Goal: Task Accomplishment & Management: Complete application form

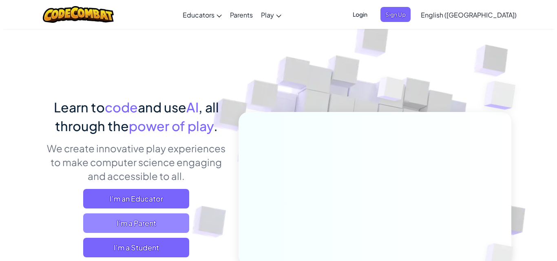
scroll to position [41, 0]
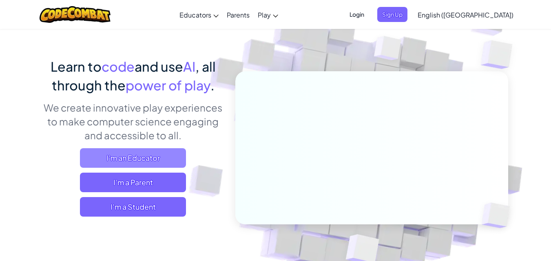
click at [152, 162] on span "I'm an Educator" at bounding box center [133, 158] width 106 height 20
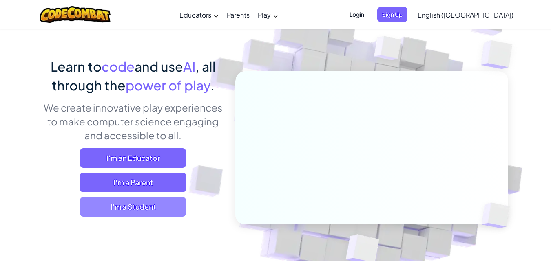
click at [155, 210] on span "I'm a Student" at bounding box center [133, 207] width 106 height 20
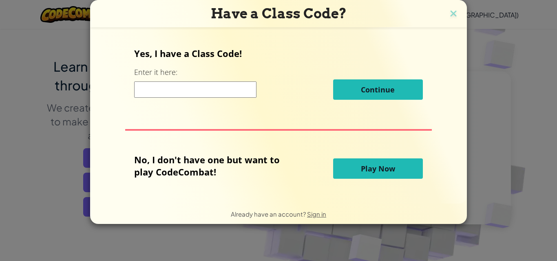
click at [149, 92] on input at bounding box center [195, 90] width 122 height 16
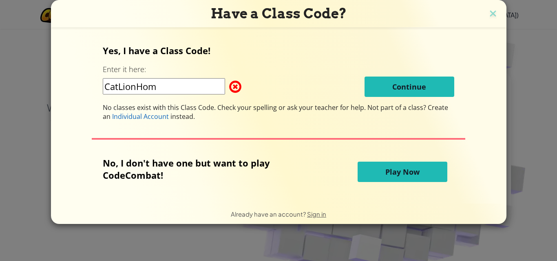
type input "CatLionHome"
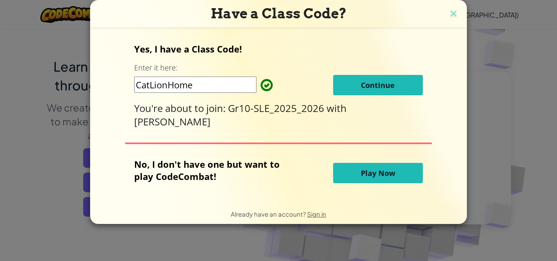
click at [353, 84] on button "Continue" at bounding box center [378, 85] width 90 height 20
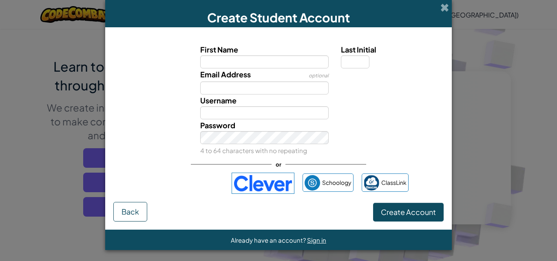
click at [495, 64] on div "Create Student Account First Name Last Initial Email Address optional Username …" at bounding box center [278, 130] width 557 height 261
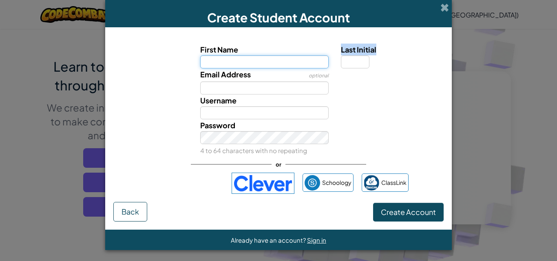
click at [265, 67] on input "First Name" at bounding box center [264, 61] width 129 height 13
type input "Bianca Nicole"
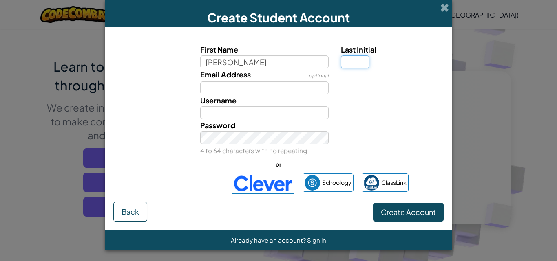
type input "Bianca Nicole"
click at [352, 61] on input "Last Initial" at bounding box center [355, 61] width 29 height 13
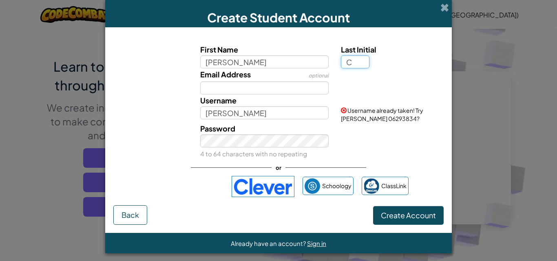
type input "C"
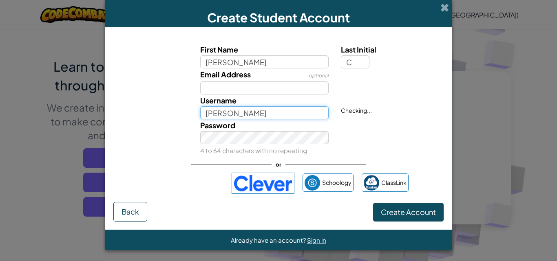
click at [265, 118] on input "[PERSON_NAME]" at bounding box center [264, 112] width 129 height 13
type input "[PERSON_NAME]"
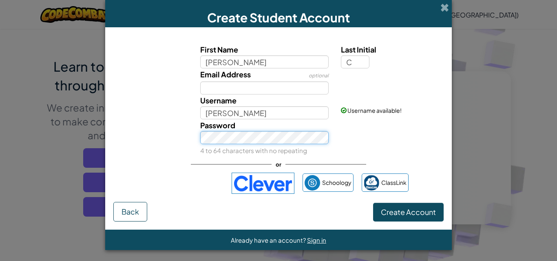
scroll to position [1, 0]
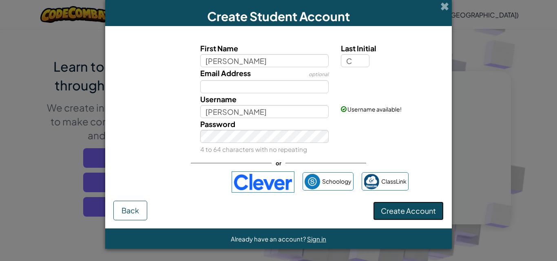
click at [397, 211] on span "Create Account" at bounding box center [408, 210] width 55 height 9
click at [397, 211] on div "Create Account Back" at bounding box center [278, 211] width 330 height 20
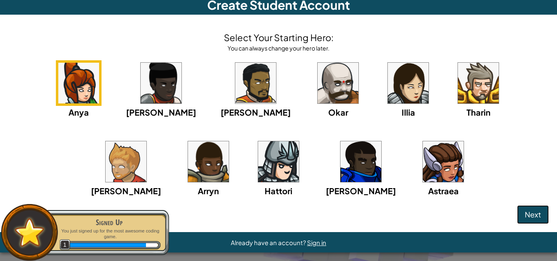
scroll to position [16, 0]
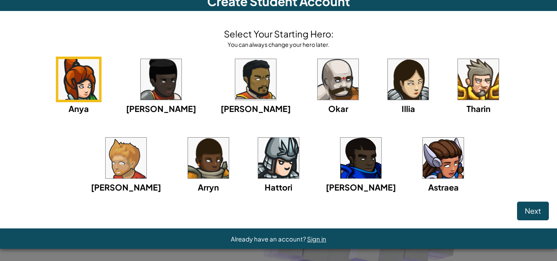
click at [456, 105] on div "Anya Ida Alejandro Okar Illia Tharin Ned Arryn Hattori Gordon Astraea" at bounding box center [278, 135] width 541 height 157
click at [388, 90] on img at bounding box center [408, 79] width 41 height 41
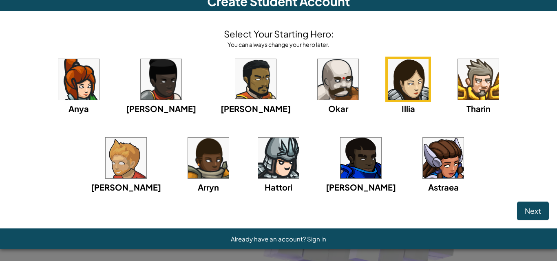
click at [423, 169] on img at bounding box center [443, 158] width 41 height 41
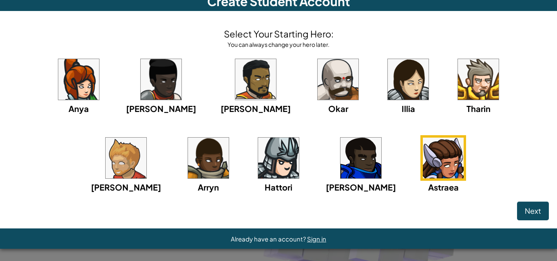
click at [423, 169] on img at bounding box center [443, 158] width 41 height 41
click at [537, 209] on button "Next" at bounding box center [533, 211] width 32 height 19
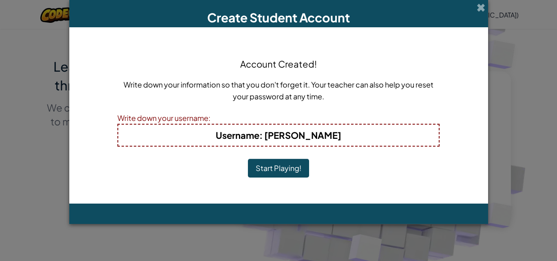
scroll to position [0, 0]
click at [308, 139] on b "Username : Bianca Nicole C" at bounding box center [279, 135] width 126 height 11
click at [341, 136] on h4 "Username : Bianca Nicole C" at bounding box center [278, 135] width 304 height 13
click at [337, 134] on h4 "Username : Bianca Nicole C" at bounding box center [278, 135] width 304 height 13
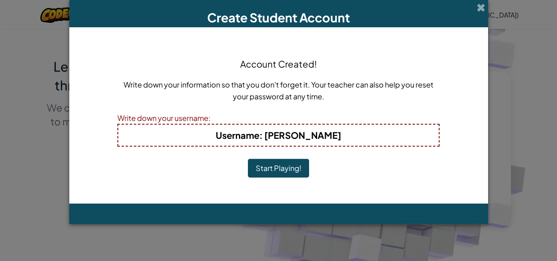
click at [337, 134] on h4 "Username : Bianca Nicole C" at bounding box center [278, 135] width 304 height 13
click at [333, 135] on b "Username : Bianca Nicole C" at bounding box center [279, 135] width 126 height 11
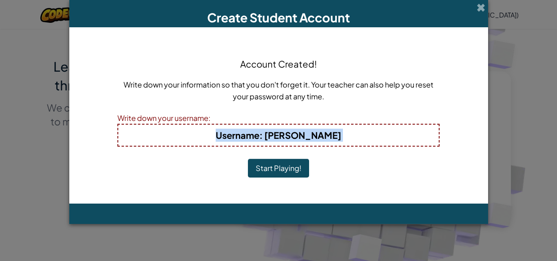
click at [333, 135] on b "Username : Bianca Nicole C" at bounding box center [279, 135] width 126 height 11
click at [322, 156] on div "Account Created! Write down your information so that you don't forget it. Your …" at bounding box center [278, 115] width 322 height 160
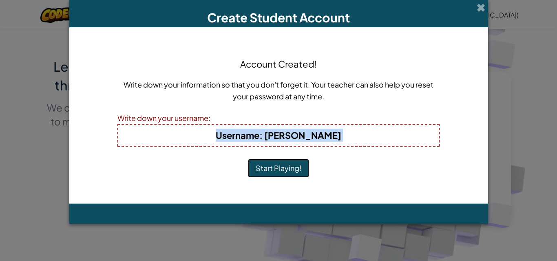
click at [302, 165] on button "Start Playing!" at bounding box center [278, 168] width 61 height 19
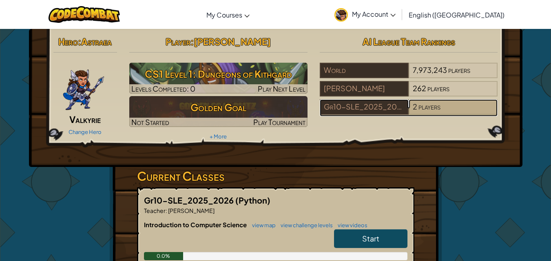
click at [420, 105] on span "players" at bounding box center [429, 106] width 22 height 9
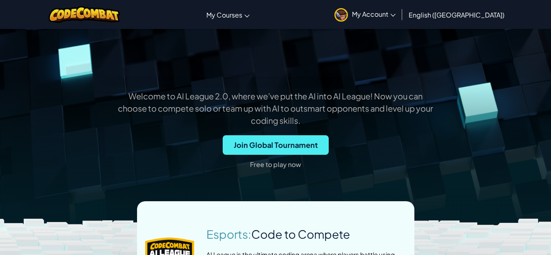
scroll to position [41, 0]
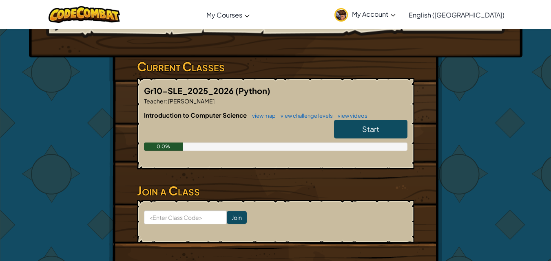
scroll to position [122, 0]
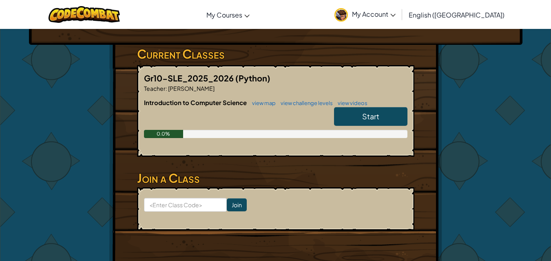
click at [367, 113] on span "Start" at bounding box center [370, 116] width 17 height 9
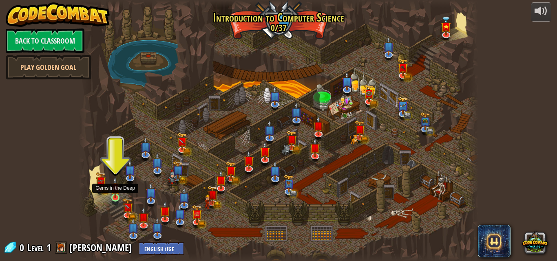
click at [115, 195] on img at bounding box center [114, 188] width 9 height 22
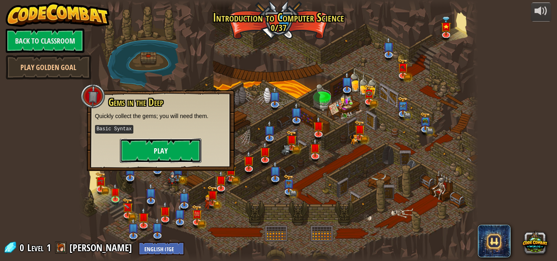
click at [157, 148] on button "Play" at bounding box center [161, 151] width 82 height 24
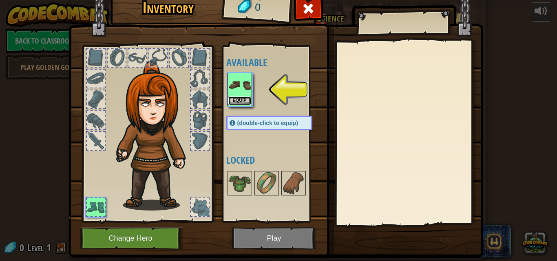
click at [236, 98] on button "Equip" at bounding box center [239, 101] width 23 height 9
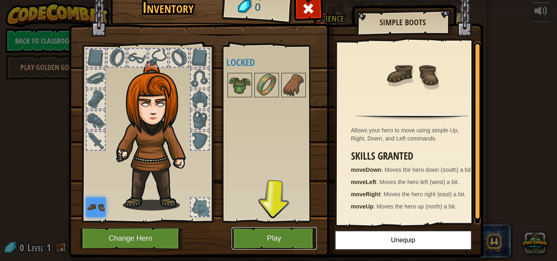
click at [282, 238] on button "Play" at bounding box center [274, 238] width 85 height 22
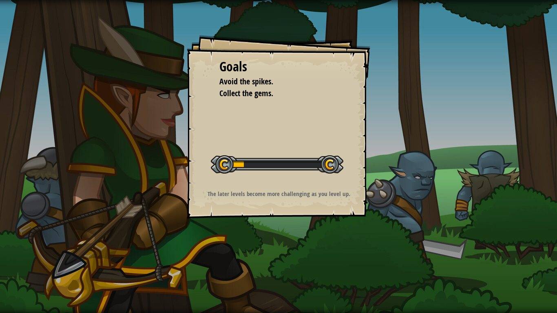
click at [550, 261] on div "Goals Avoid the spikes. Collect the gems. Start Level Error loading from server…" at bounding box center [278, 156] width 557 height 313
click at [378, 228] on div "Goals Avoid the spikes. Collect the gems. Start Level Error loading from server…" at bounding box center [278, 156] width 557 height 313
click at [284, 191] on p "The later levels become more challenging as you level up." at bounding box center [278, 194] width 163 height 9
drag, startPoint x: 287, startPoint y: 76, endPoint x: 282, endPoint y: 80, distance: 6.4
click at [287, 76] on li "Avoid the spikes." at bounding box center [272, 82] width 126 height 12
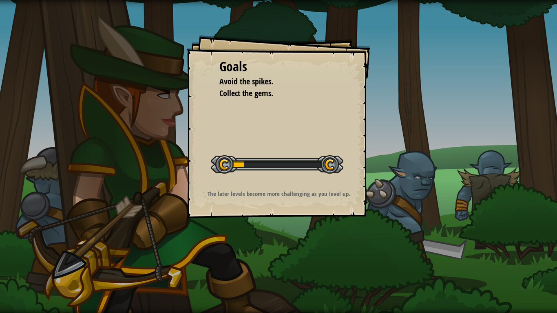
click at [287, 76] on li "Avoid the spikes." at bounding box center [272, 82] width 126 height 12
click at [331, 163] on div at bounding box center [277, 164] width 132 height 18
click at [225, 144] on div "Goals Avoid the spikes. Collect the gems. Start Level Error loading from server…" at bounding box center [278, 126] width 183 height 183
click at [342, 138] on div "Goals Avoid the spikes. Collect the gems. Start Level Error loading from server…" at bounding box center [278, 126] width 183 height 183
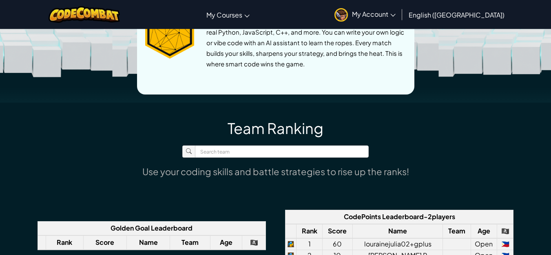
scroll to position [530, 0]
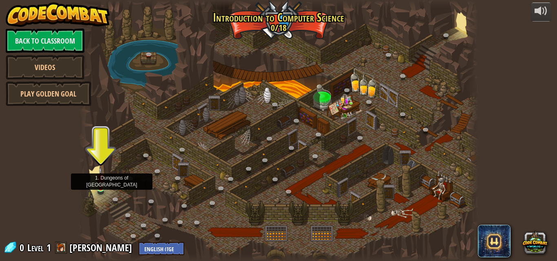
click at [97, 183] on img at bounding box center [100, 178] width 9 height 22
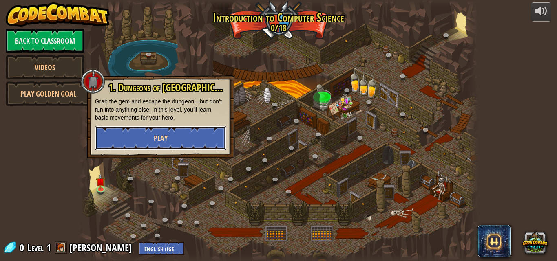
click at [170, 135] on button "Play" at bounding box center [160, 138] width 131 height 24
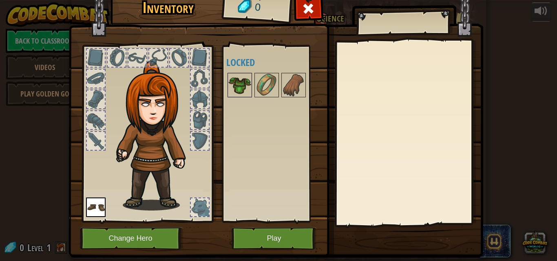
click at [236, 81] on img at bounding box center [239, 85] width 23 height 23
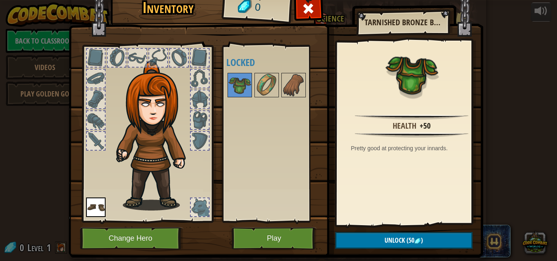
click at [194, 101] on div at bounding box center [200, 99] width 18 height 18
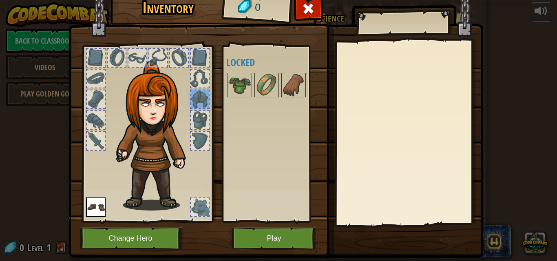
click at [95, 206] on img at bounding box center [96, 208] width 20 height 20
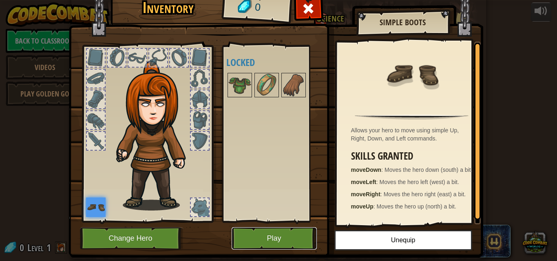
click at [271, 237] on button "Play" at bounding box center [274, 238] width 85 height 22
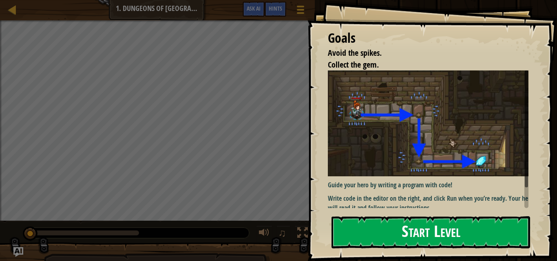
click at [421, 223] on button "Start Level" at bounding box center [430, 232] width 199 height 32
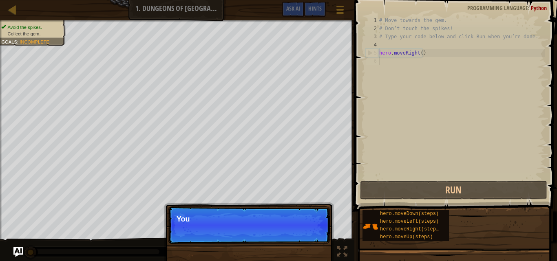
click at [314, 228] on p "Skip (esc) Continue You" at bounding box center [249, 226] width 162 height 38
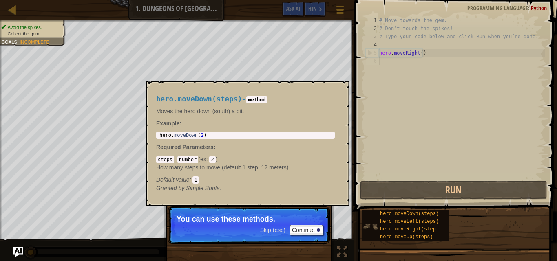
click at [374, 225] on img at bounding box center [369, 226] width 15 height 15
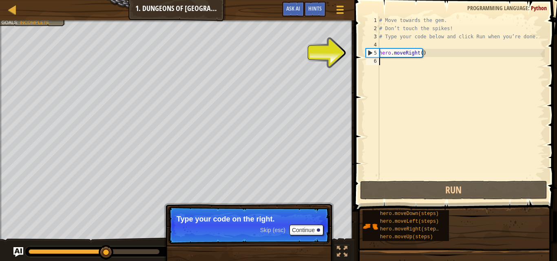
click at [416, 53] on div "# Move towards the gem. # Don’t touch the spikes! # Type your code below and cl…" at bounding box center [460, 105] width 167 height 179
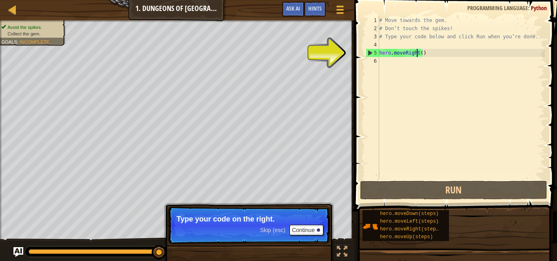
click at [418, 53] on div "# Move towards the gem. # Don’t touch the spikes! # Type your code below and cl…" at bounding box center [460, 105] width 167 height 179
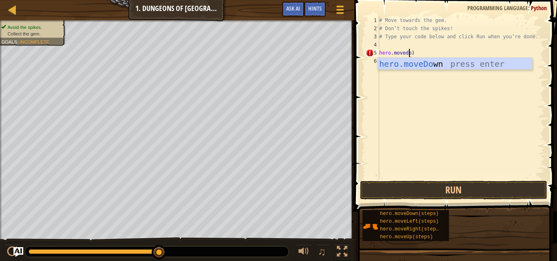
scroll to position [4, 2]
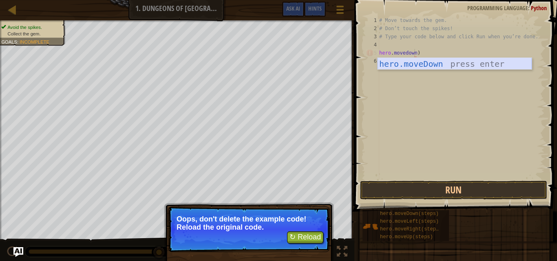
click at [411, 65] on div "hero.moveDown press enter" at bounding box center [454, 76] width 154 height 37
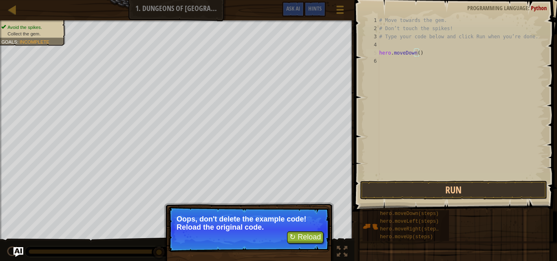
click at [416, 53] on div "# Move towards the gem. # Don’t touch the spikes! # Type your code below and cl…" at bounding box center [460, 105] width 167 height 179
type textarea "hero.moveDown()"
click at [299, 232] on p "↻ Reload Oops, don't delete the example code! Reload the original code." at bounding box center [249, 230] width 162 height 46
click at [300, 234] on button "↻ Reload" at bounding box center [305, 238] width 36 height 12
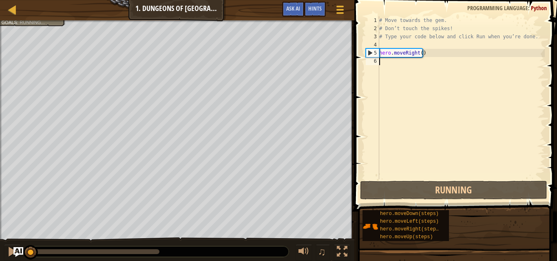
scroll to position [4, 0]
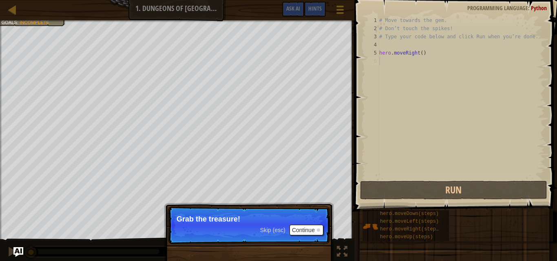
click at [302, 226] on p "Skip (esc) Continue Grab the treasure!" at bounding box center [249, 226] width 162 height 38
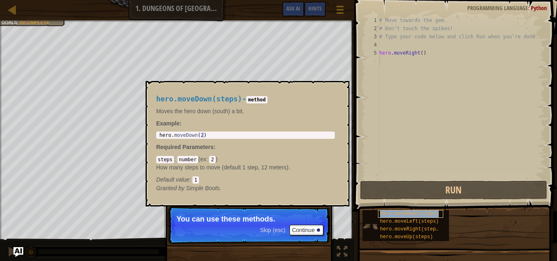
click at [395, 214] on span "hero.moveDown(steps)" at bounding box center [409, 214] width 59 height 6
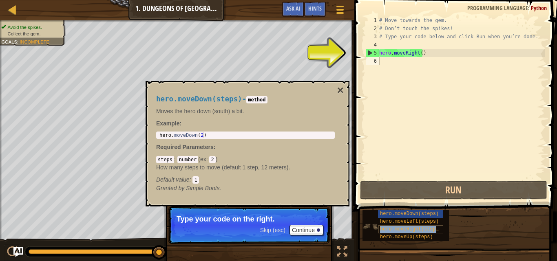
click at [416, 228] on span "hero.moveRight(steps)" at bounding box center [411, 230] width 62 height 6
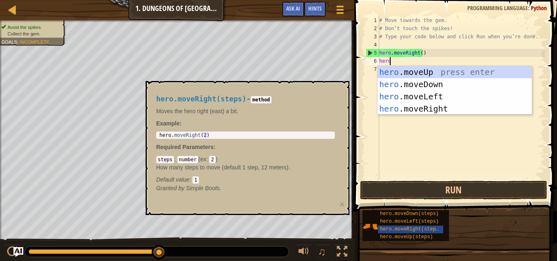
scroll to position [4, 0]
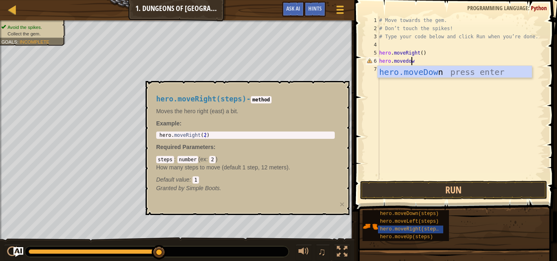
type textarea "hero.movedown"
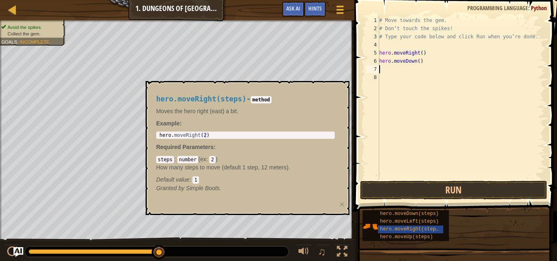
scroll to position [4, 0]
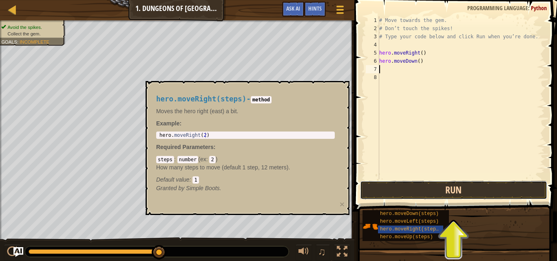
click at [429, 189] on button "Run" at bounding box center [453, 190] width 187 height 19
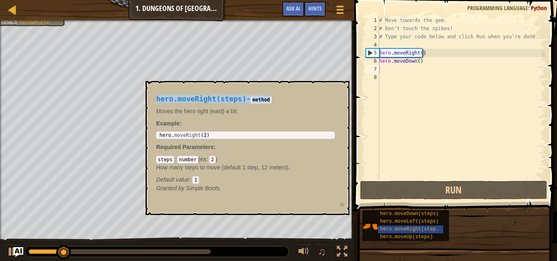
click at [292, 0] on body "Map Introduction to Computer Science 1. Dungeons of Kithgard Game Menu Done Hin…" at bounding box center [278, 0] width 557 height 0
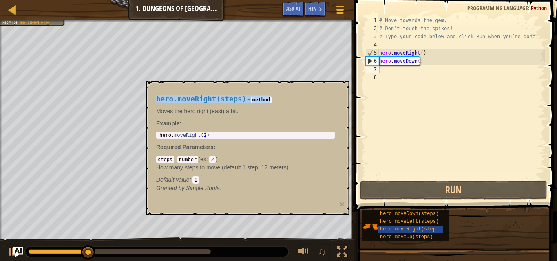
type textarea "hero.moveRight(2)"
click at [232, 136] on div "hero . moveRight ( 2 )" at bounding box center [245, 140] width 175 height 17
click at [271, 0] on body "Map Introduction to Computer Science 1. Dungeons of Kithgard Game Menu Done Hin…" at bounding box center [278, 0] width 557 height 0
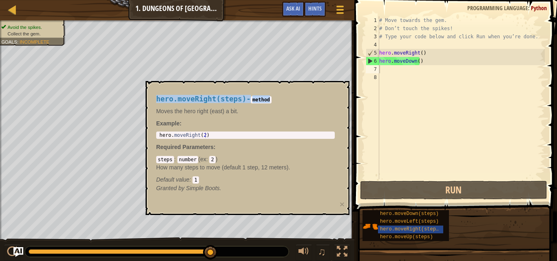
click at [309, 101] on h4 "hero.moveRight(steps) - method" at bounding box center [245, 99] width 179 height 8
click at [259, 103] on code "method" at bounding box center [261, 99] width 21 height 7
click at [221, 137] on div "hero . moveRight ( 2 )" at bounding box center [245, 140] width 175 height 17
drag, startPoint x: 221, startPoint y: 137, endPoint x: 156, endPoint y: 135, distance: 65.2
click at [156, 135] on div "hero.moveRight(2) 1 hero . moveRight ( 2 ) הההההההההההההההההההההההההההההההההההה…" at bounding box center [245, 135] width 179 height 7
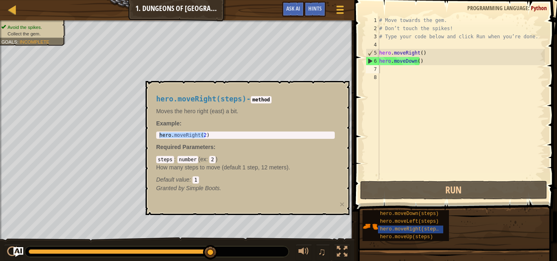
click at [305, 109] on p "Moves the hero right (east) a bit." at bounding box center [245, 111] width 179 height 8
drag, startPoint x: 215, startPoint y: 135, endPoint x: 202, endPoint y: 143, distance: 15.4
click at [202, 143] on div "hero.moveRight(steps) - method Moves the hero right (east) a bit. Example : her…" at bounding box center [245, 144] width 190 height 113
click at [223, 137] on div "hero . moveRight ( 2 )" at bounding box center [245, 135] width 175 height 6
click at [306, 0] on body "Map Introduction to Computer Science 1. Dungeons of Kithgard Game Menu Done Hin…" at bounding box center [278, 0] width 557 height 0
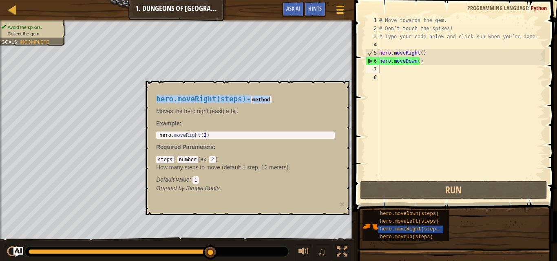
click at [219, 0] on body "Map Introduction to Computer Science 1. Dungeons of Kithgard Game Menu Done Hin…" at bounding box center [278, 0] width 557 height 0
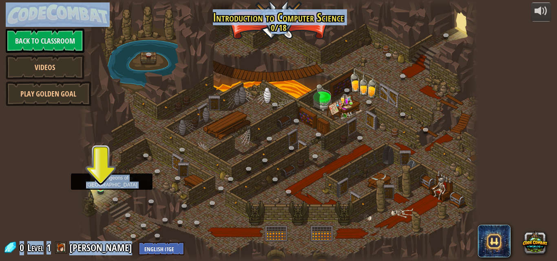
click at [101, 183] on img at bounding box center [100, 178] width 9 height 22
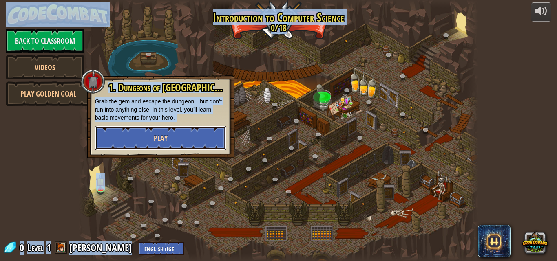
click at [154, 141] on span "Play" at bounding box center [161, 138] width 14 height 10
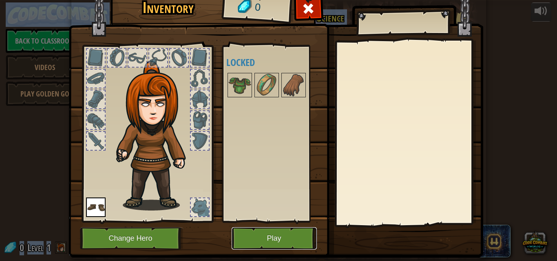
click at [260, 234] on button "Play" at bounding box center [274, 238] width 85 height 22
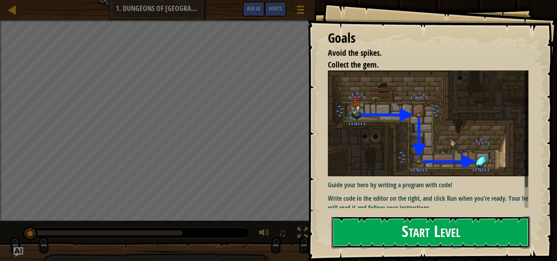
click at [402, 235] on button "Start Level" at bounding box center [430, 232] width 199 height 32
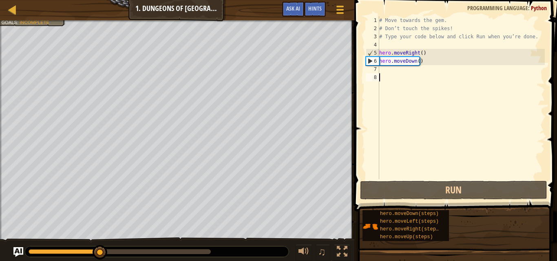
click at [394, 71] on div "# Move towards the gem. # Don’t touch the spikes! # Type your code below and cl…" at bounding box center [460, 105] width 167 height 179
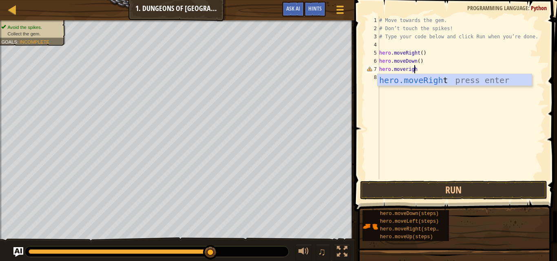
scroll to position [4, 2]
type textarea "hero.moveright"
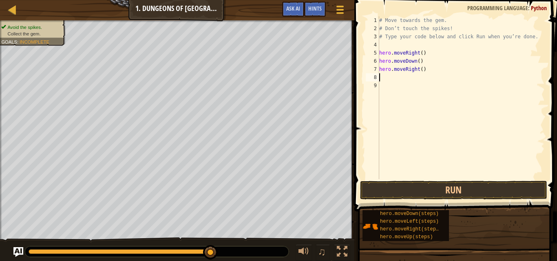
scroll to position [4, 0]
click at [438, 186] on button "Run" at bounding box center [453, 190] width 187 height 19
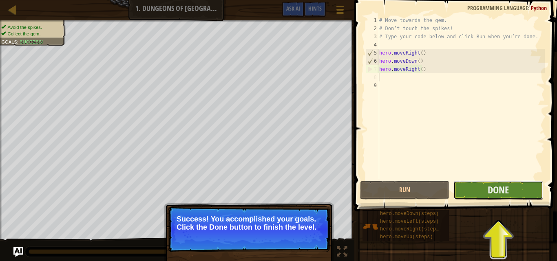
click at [472, 186] on button "Done" at bounding box center [497, 190] width 89 height 19
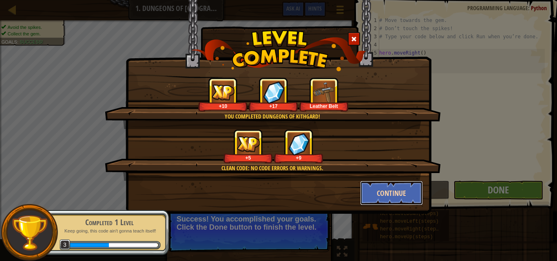
click at [392, 195] on button "Continue" at bounding box center [391, 193] width 63 height 24
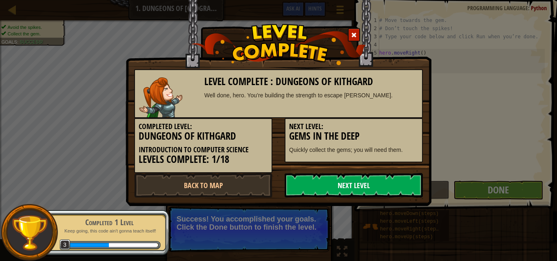
click at [354, 184] on link "Next Level" at bounding box center [354, 185] width 138 height 24
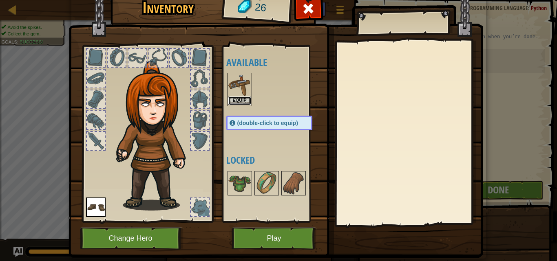
click at [236, 102] on button "Equip" at bounding box center [239, 101] width 23 height 9
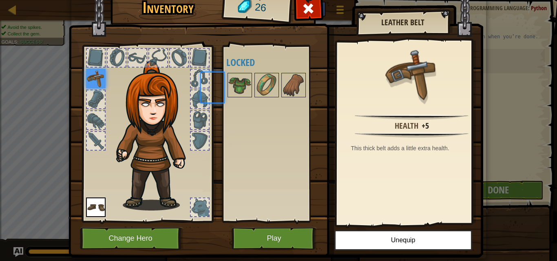
click at [236, 102] on div "Available Equip Equip (double-click to equip) Locked" at bounding box center [277, 134] width 102 height 170
click at [287, 238] on button "Play" at bounding box center [274, 238] width 85 height 22
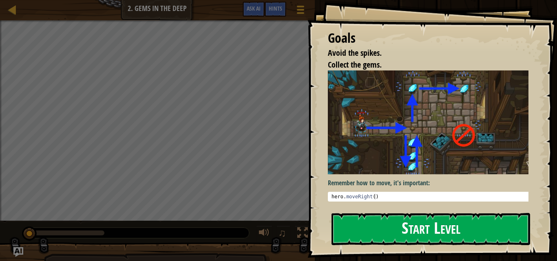
click at [408, 218] on button "Start Level" at bounding box center [430, 229] width 199 height 32
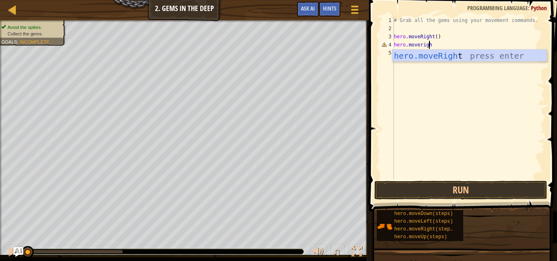
scroll to position [4, 2]
type textarea "hero.moveright"
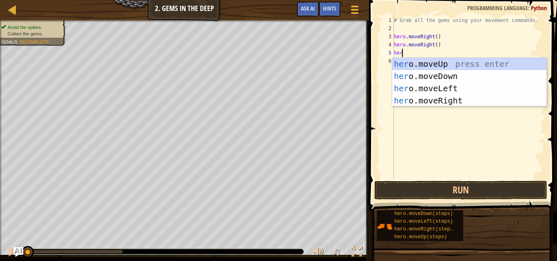
scroll to position [4, 0]
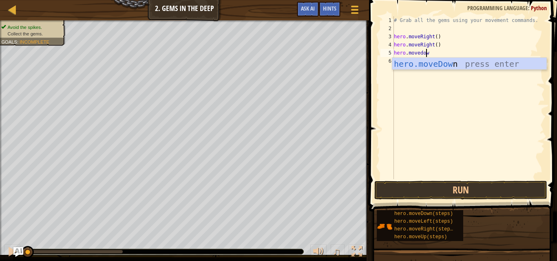
type textarea "hero.movedown"
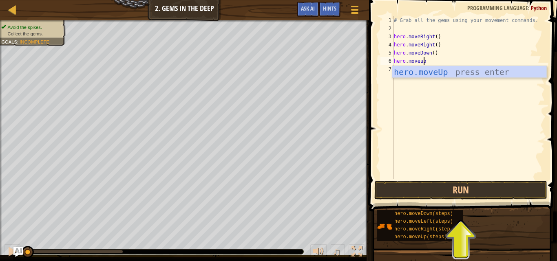
scroll to position [4, 2]
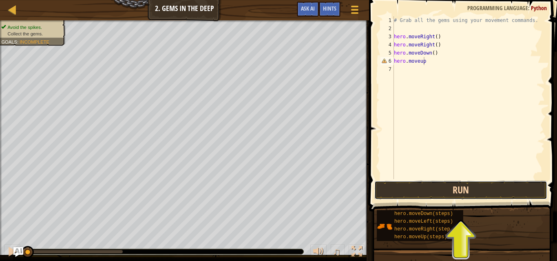
click at [454, 190] on button "Run" at bounding box center [460, 190] width 173 height 19
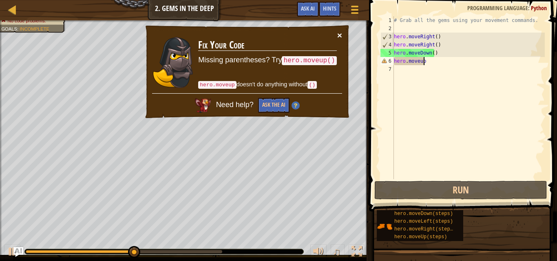
click at [339, 36] on button "×" at bounding box center [339, 35] width 5 height 9
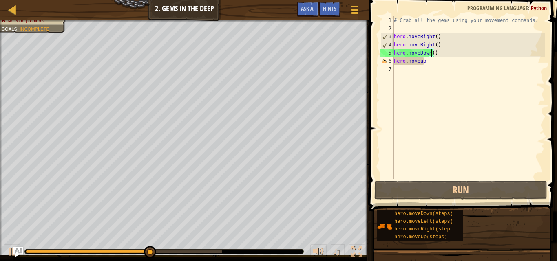
click at [431, 56] on div "# Grab all the gems using your movement commands. hero . moveRight ( ) hero . m…" at bounding box center [468, 105] width 152 height 179
type textarea "hero.moveDown()"
click at [426, 66] on div "# Grab all the gems using your movement commands. hero . moveRight ( ) hero . m…" at bounding box center [468, 105] width 152 height 179
click at [431, 62] on div "# Grab all the gems using your movement commands. hero . moveRight ( ) hero . m…" at bounding box center [468, 105] width 152 height 179
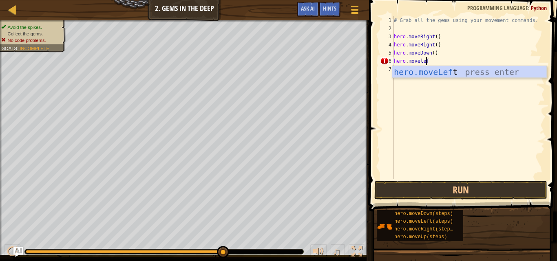
type textarea "hero.moveleft"
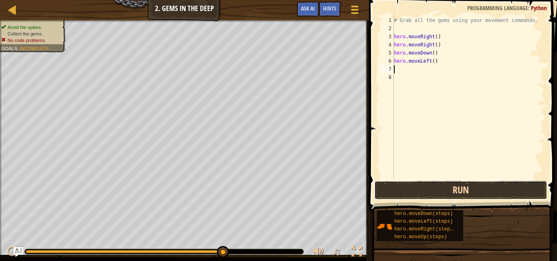
click at [448, 190] on button "Run" at bounding box center [460, 190] width 173 height 19
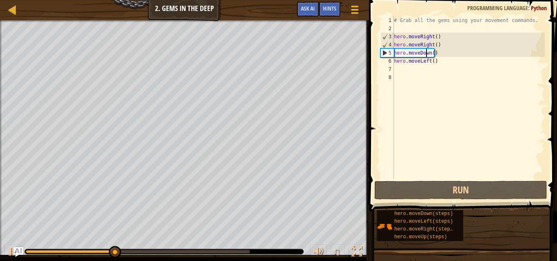
click at [427, 53] on div "# Grab all the gems using your movement commands. hero . moveRight ( ) hero . m…" at bounding box center [468, 105] width 152 height 179
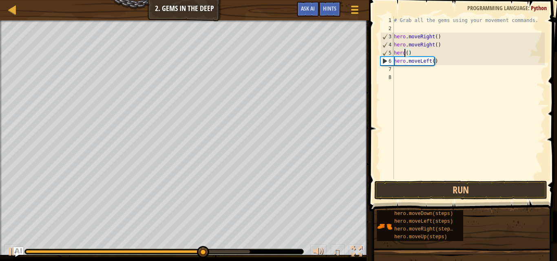
click at [430, 45] on div "# Grab all the gems using your movement commands. hero . moveRight ( ) hero . m…" at bounding box center [468, 105] width 152 height 179
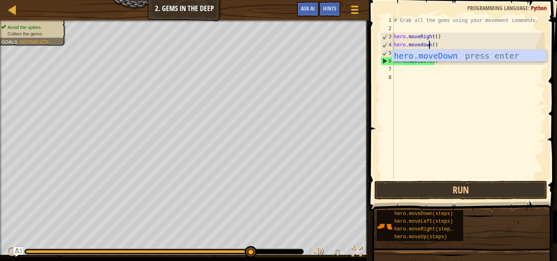
scroll to position [4, 3]
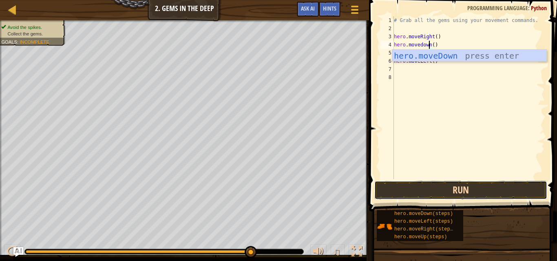
click at [459, 190] on button "Run" at bounding box center [460, 190] width 173 height 19
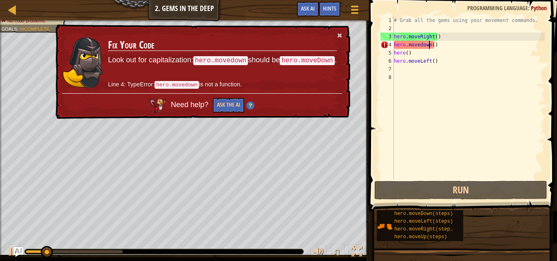
click at [338, 33] on button "×" at bounding box center [339, 35] width 5 height 9
click at [437, 64] on div "# Grab all the gems using your movement commands. hero . moveRight ( ) hero . m…" at bounding box center [468, 105] width 152 height 179
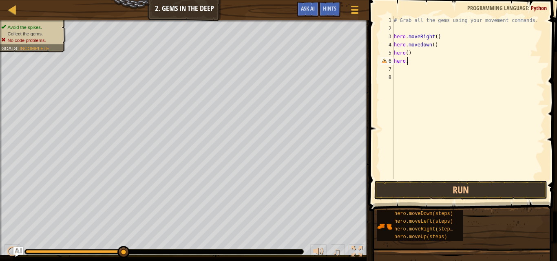
scroll to position [4, 0]
type textarea "h"
click at [413, 55] on div "# Grab all the gems using your movement commands. hero . moveRight ( ) hero . m…" at bounding box center [468, 105] width 152 height 179
type textarea "h"
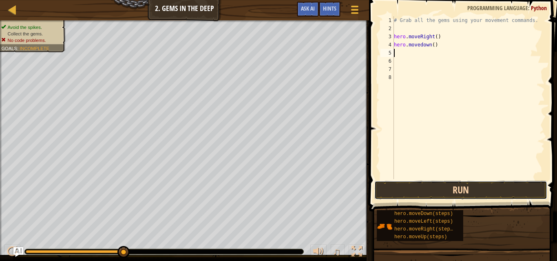
click at [453, 189] on button "Run" at bounding box center [460, 190] width 173 height 19
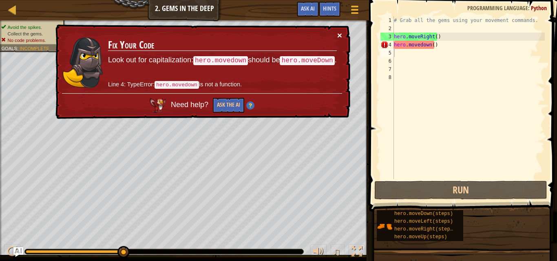
click at [338, 34] on button "×" at bounding box center [339, 35] width 5 height 9
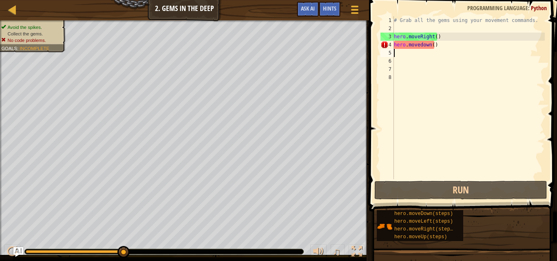
click at [421, 46] on div "# Grab all the gems using your movement commands. hero . moveRight ( ) hero . […" at bounding box center [468, 105] width 152 height 179
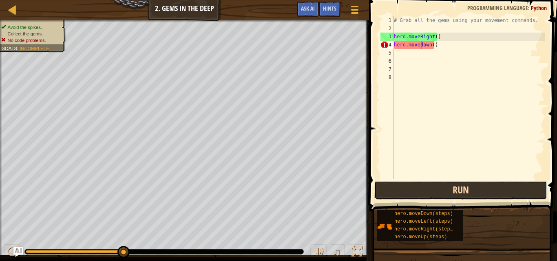
click at [444, 187] on button "Run" at bounding box center [460, 190] width 173 height 19
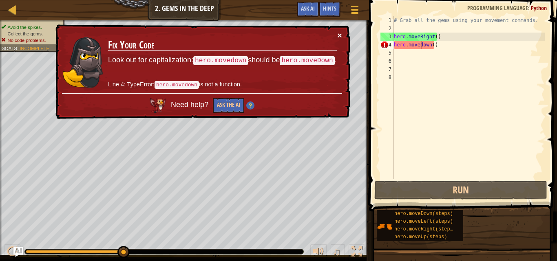
click at [340, 31] on button "×" at bounding box center [339, 35] width 5 height 9
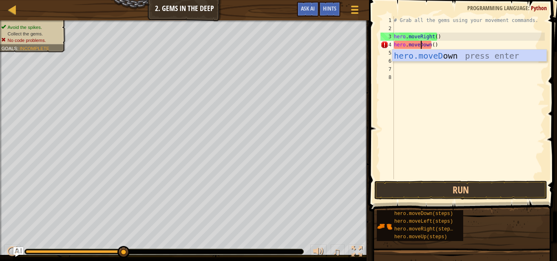
scroll to position [4, 2]
type textarea "hero.moveDown()"
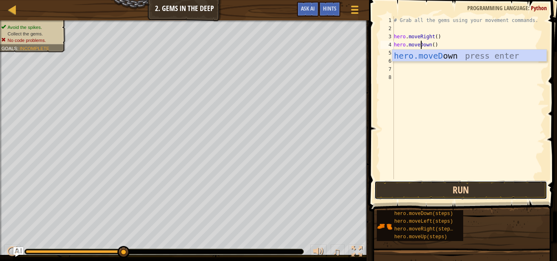
click at [456, 186] on button "Run" at bounding box center [460, 190] width 173 height 19
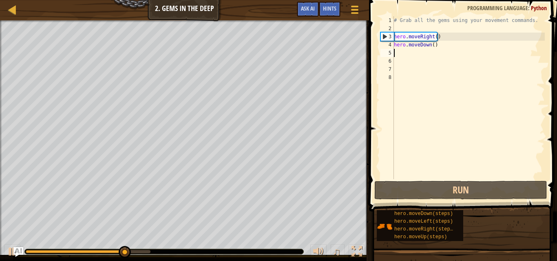
click at [422, 54] on div "# Grab all the gems using your movement commands. hero . moveRight ( ) hero . m…" at bounding box center [468, 105] width 152 height 179
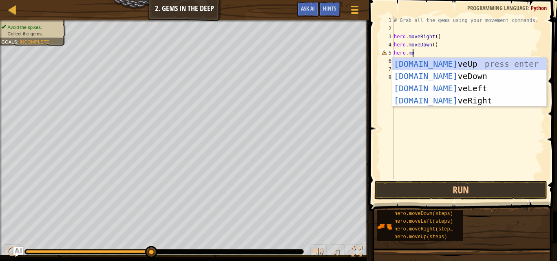
scroll to position [4, 1]
type textarea "hero.move"
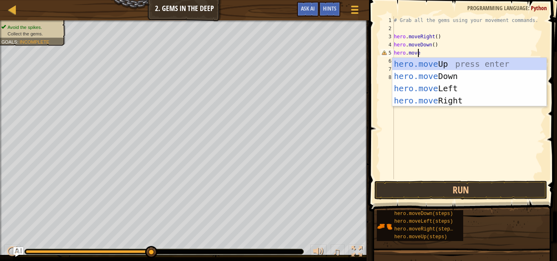
scroll to position [4, 0]
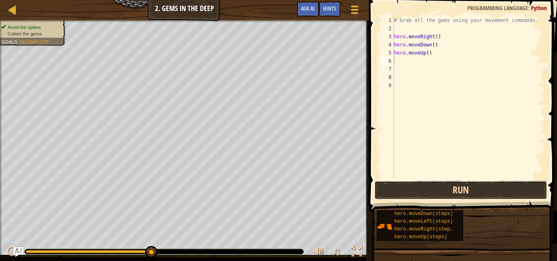
click at [513, 187] on button "Run" at bounding box center [460, 190] width 173 height 19
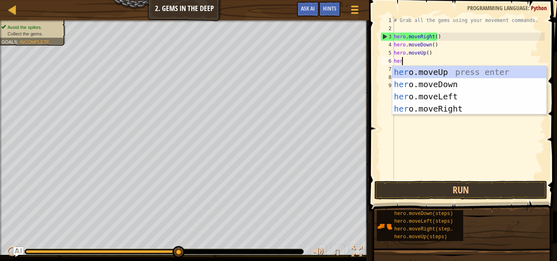
scroll to position [4, 0]
type textarea "hero."
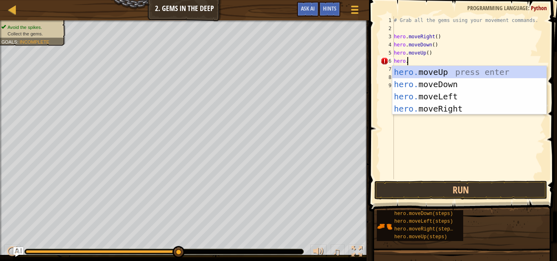
scroll to position [4, 0]
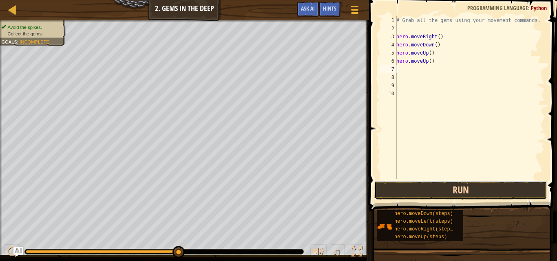
click at [487, 189] on button "Run" at bounding box center [460, 190] width 173 height 19
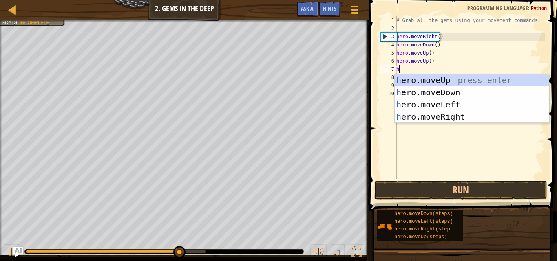
type textarea "hero"
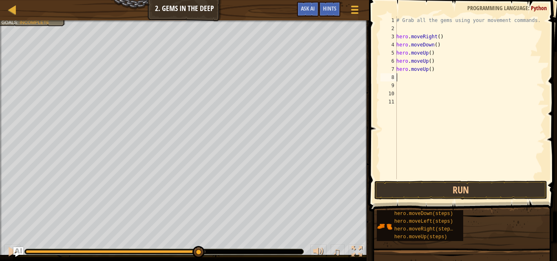
click at [425, 70] on div "# Grab all the gems using your movement commands. hero . moveRight ( ) hero . m…" at bounding box center [470, 105] width 150 height 179
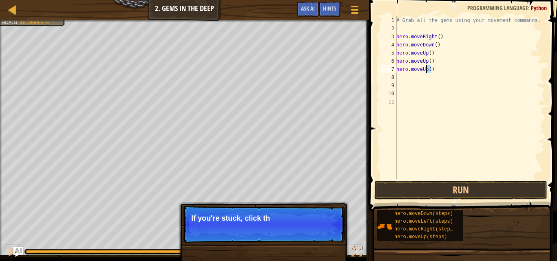
click at [425, 69] on div "# Grab all the gems using your movement commands. hero . moveRight ( ) hero . m…" at bounding box center [470, 97] width 150 height 163
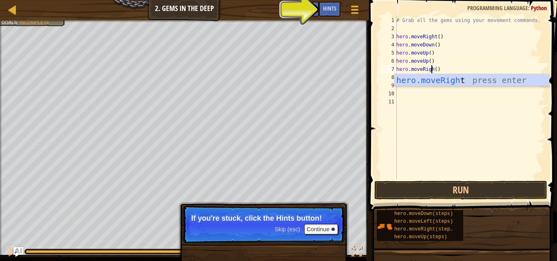
scroll to position [4, 3]
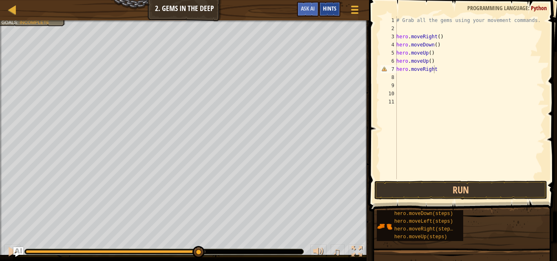
click at [332, 9] on span "Hints" at bounding box center [329, 8] width 13 height 8
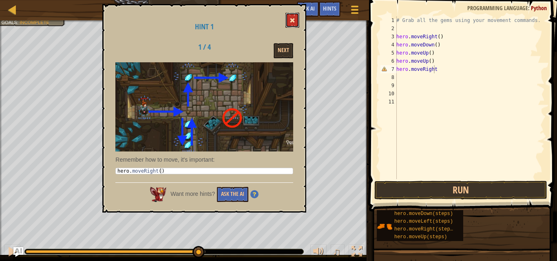
click at [289, 20] on button at bounding box center [292, 20] width 14 height 15
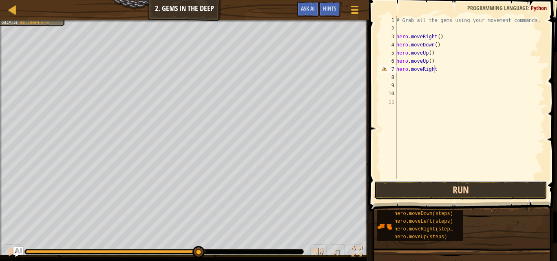
click at [447, 192] on button "Run" at bounding box center [460, 190] width 173 height 19
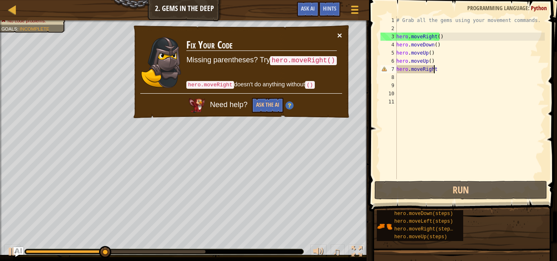
click at [337, 33] on button "×" at bounding box center [339, 35] width 5 height 9
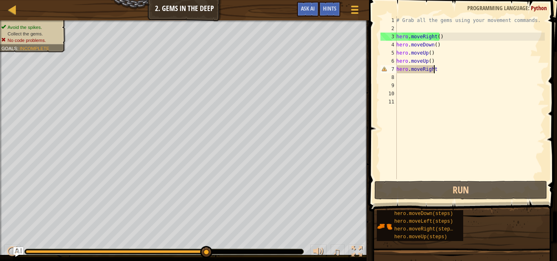
click at [46, 21] on div at bounding box center [184, 21] width 369 height 2
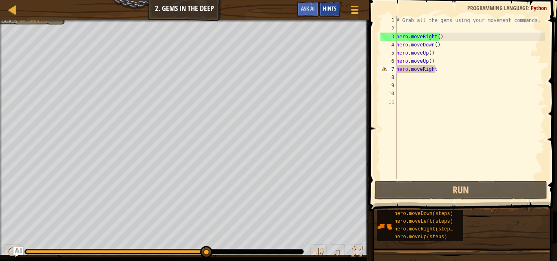
click at [332, 7] on span "Hints" at bounding box center [329, 8] width 13 height 8
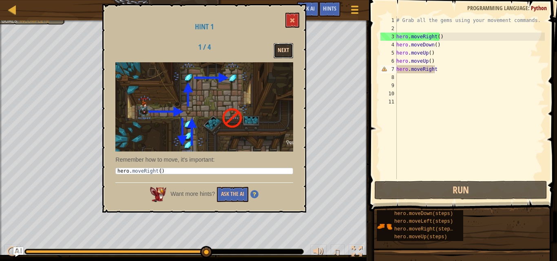
click at [285, 46] on button "Next" at bounding box center [284, 50] width 20 height 15
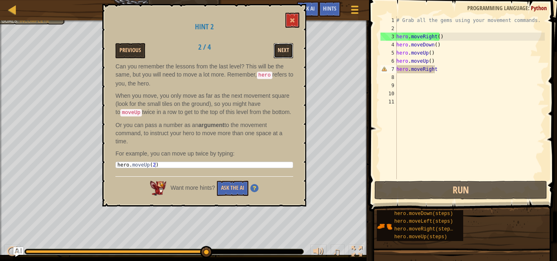
click at [286, 47] on button "Next" at bounding box center [284, 50] width 20 height 15
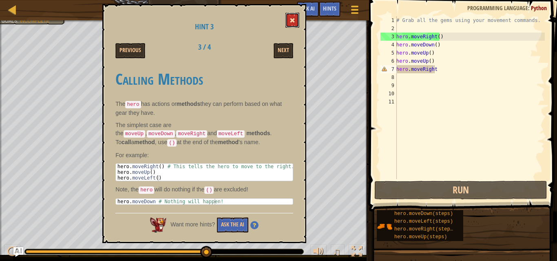
click at [292, 18] on span at bounding box center [292, 21] width 6 height 6
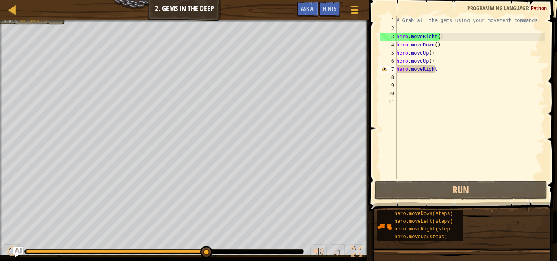
click at [435, 68] on div "# Grab all the gems using your movement commands. hero . moveRight ( ) hero . m…" at bounding box center [470, 105] width 150 height 179
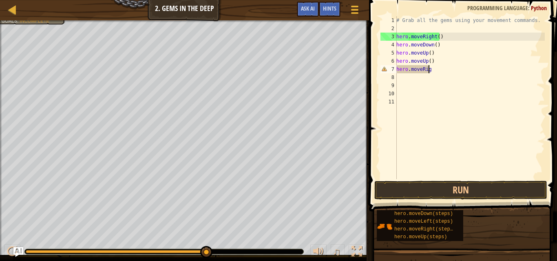
scroll to position [4, 1]
type textarea "h"
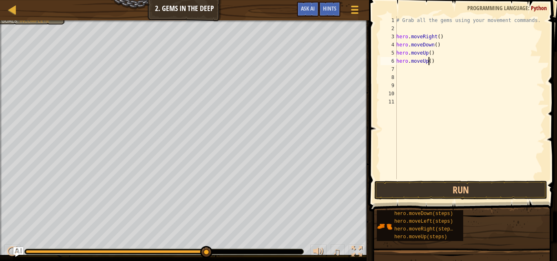
click at [428, 61] on div "# Grab all the gems using your movement commands. hero . moveRight ( ) hero . m…" at bounding box center [470, 105] width 150 height 179
click at [433, 192] on button "Run" at bounding box center [460, 190] width 173 height 19
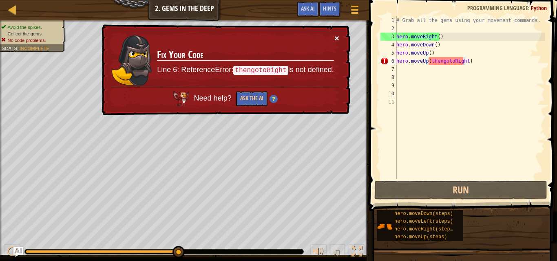
click at [334, 39] on button "×" at bounding box center [336, 38] width 5 height 9
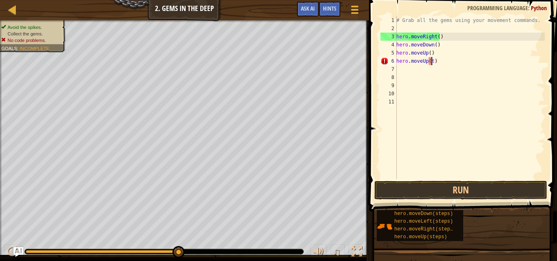
type textarea "hero.moveUp()"
click at [430, 71] on div "# Grab all the gems using your movement commands. hero . moveRight ( ) hero . m…" at bounding box center [470, 105] width 150 height 179
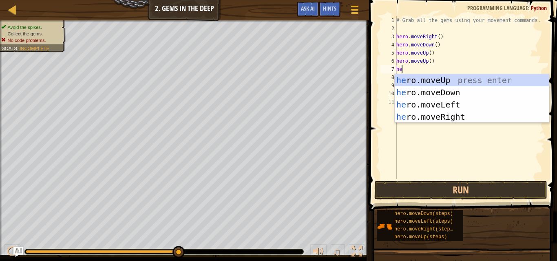
type textarea "hero"
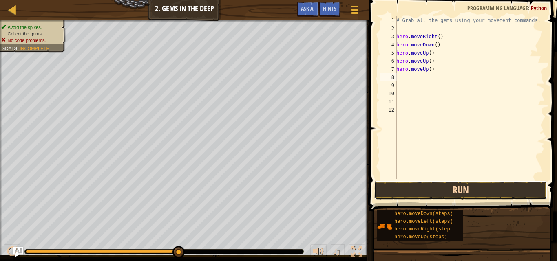
click at [461, 190] on button "Run" at bounding box center [460, 190] width 173 height 19
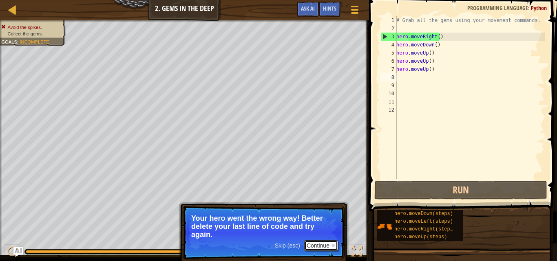
click at [317, 243] on button "Continue" at bounding box center [321, 246] width 34 height 11
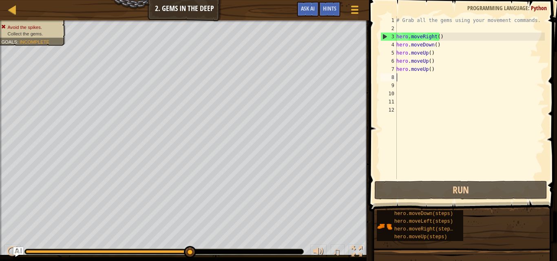
click at [424, 71] on div "# Grab all the gems using your movement commands. hero . moveRight ( ) hero . m…" at bounding box center [470, 105] width 150 height 179
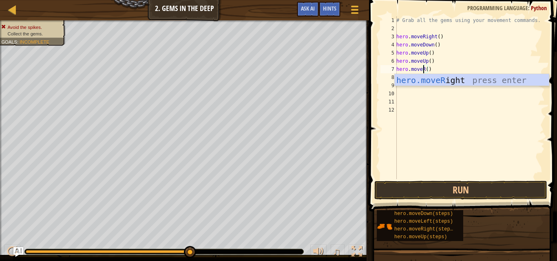
scroll to position [4, 2]
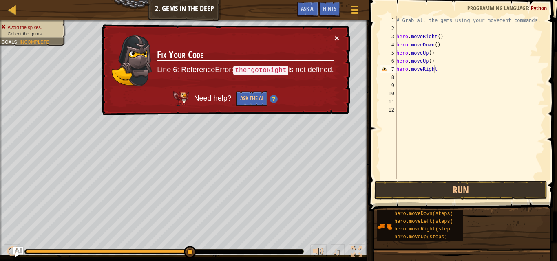
click at [335, 34] on button "×" at bounding box center [336, 38] width 5 height 9
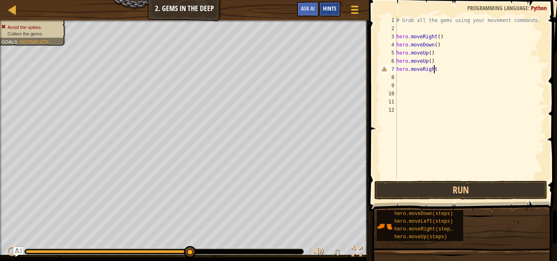
click at [337, 9] on div "Hints" at bounding box center [330, 9] width 22 height 15
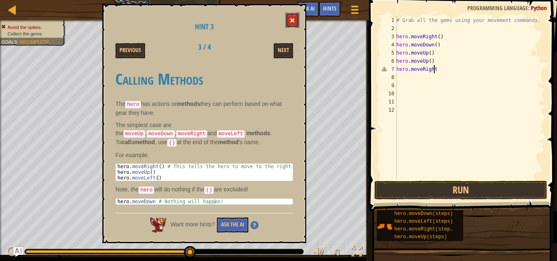
click at [289, 22] on button at bounding box center [292, 20] width 14 height 15
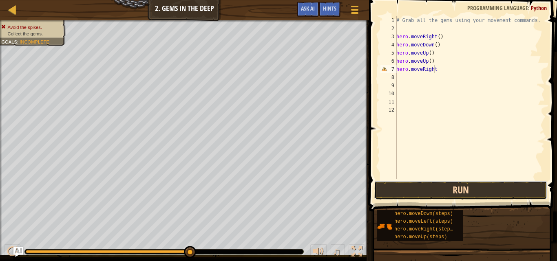
click at [459, 188] on button "Run" at bounding box center [460, 190] width 173 height 19
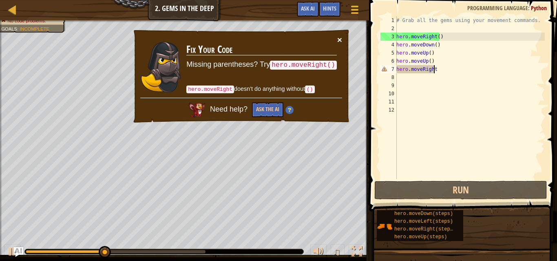
click at [340, 39] on button "×" at bounding box center [339, 39] width 5 height 9
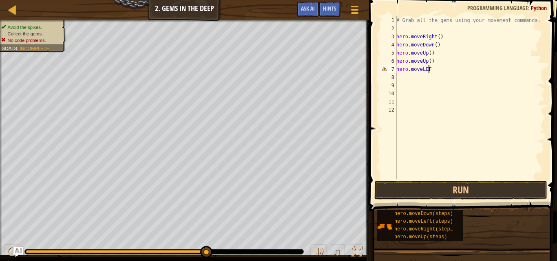
scroll to position [4, 2]
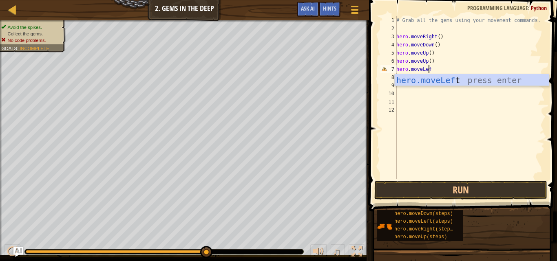
type textarea "hero.moveLeft"
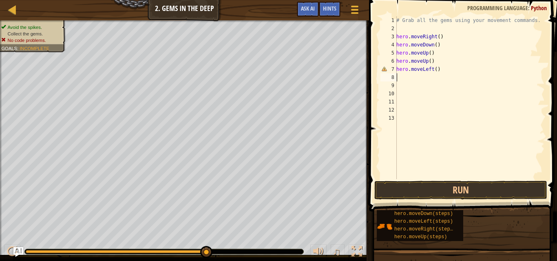
scroll to position [4, 0]
click at [456, 184] on button "Run" at bounding box center [460, 190] width 173 height 19
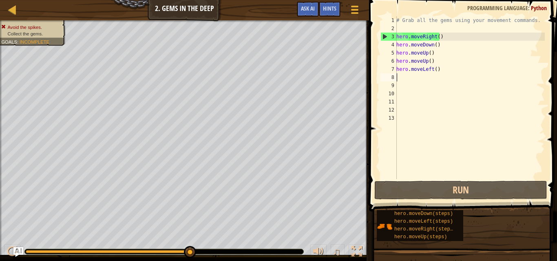
click at [430, 71] on div "# Grab all the gems using your movement commands. hero . moveRight ( ) hero . m…" at bounding box center [470, 105] width 150 height 179
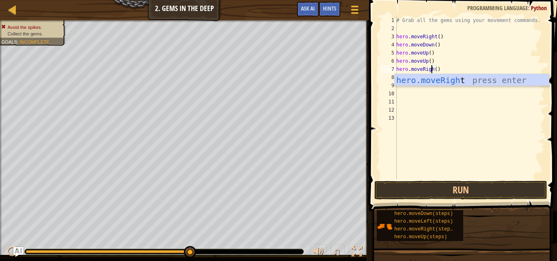
scroll to position [4, 3]
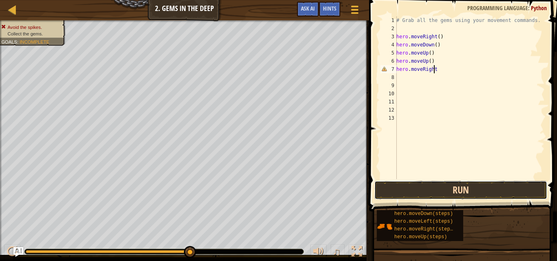
click at [463, 190] on button "Run" at bounding box center [460, 190] width 173 height 19
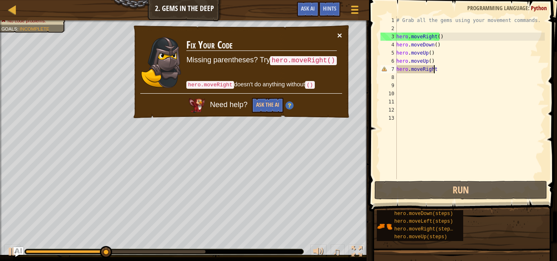
click at [338, 37] on button "×" at bounding box center [339, 35] width 5 height 9
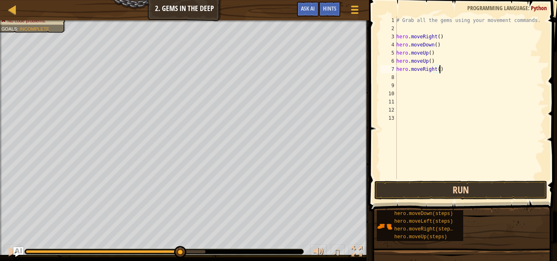
type textarea "hero.moveRight()"
click at [485, 186] on button "Run" at bounding box center [460, 190] width 173 height 19
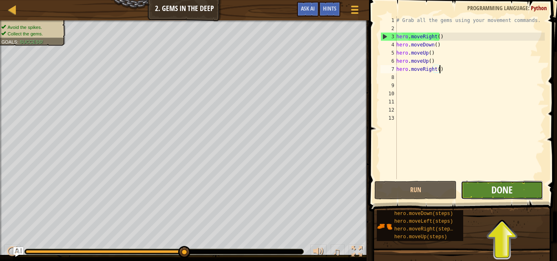
click at [493, 188] on span "Done" at bounding box center [501, 189] width 21 height 13
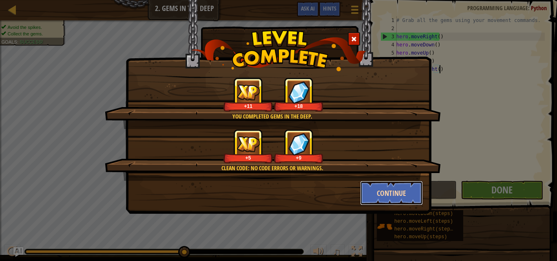
click at [396, 191] on button "Continue" at bounding box center [391, 193] width 63 height 24
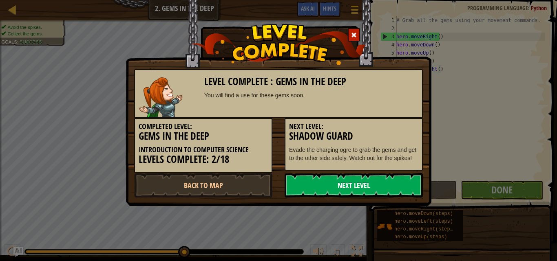
click at [368, 188] on link "Next Level" at bounding box center [354, 185] width 138 height 24
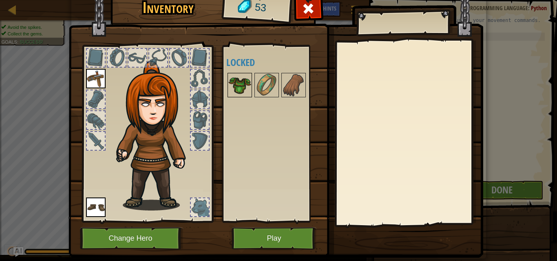
click at [238, 80] on img at bounding box center [239, 85] width 23 height 23
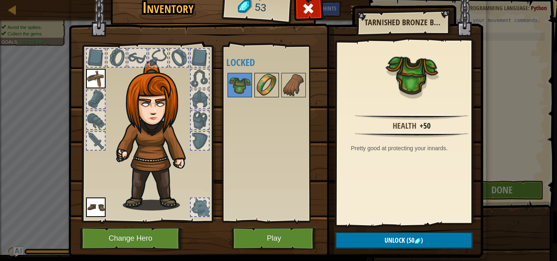
click at [257, 81] on img at bounding box center [266, 85] width 23 height 23
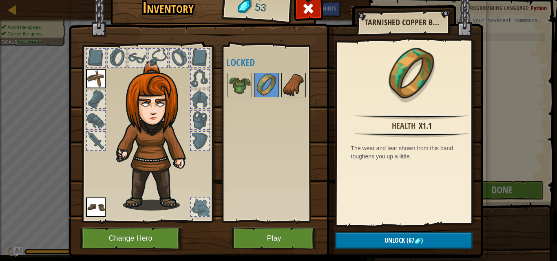
click at [302, 90] on div at bounding box center [293, 85] width 24 height 24
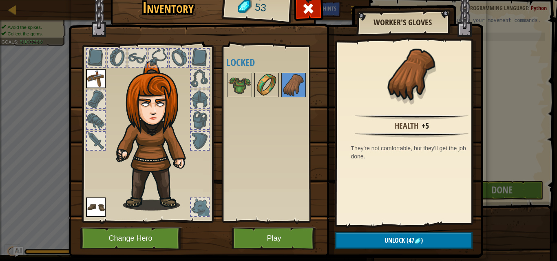
click at [267, 83] on img at bounding box center [266, 85] width 23 height 23
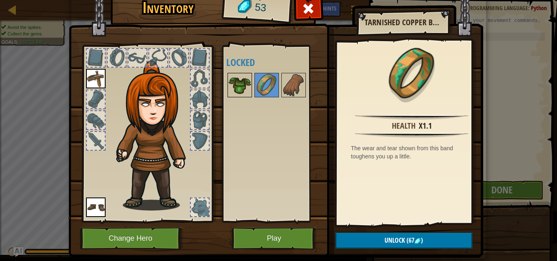
click at [248, 78] on div at bounding box center [239, 85] width 24 height 24
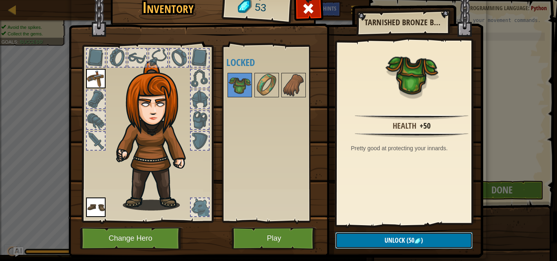
click at [398, 238] on span "Unlock" at bounding box center [394, 240] width 20 height 9
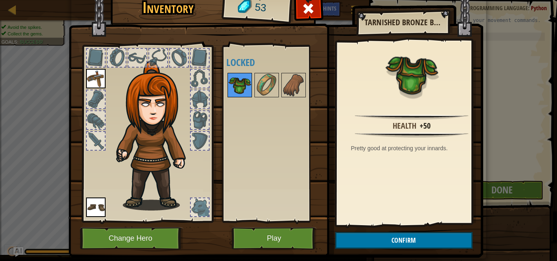
click at [243, 78] on img at bounding box center [239, 85] width 23 height 23
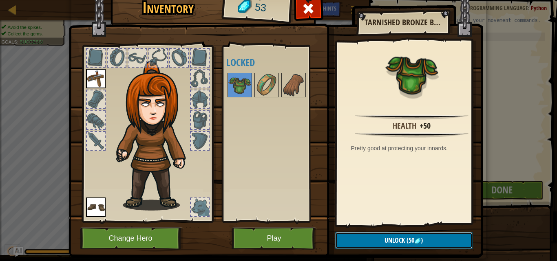
click at [409, 241] on span "(50" at bounding box center [409, 240] width 9 height 9
click at [409, 241] on button "Confirm" at bounding box center [403, 240] width 137 height 17
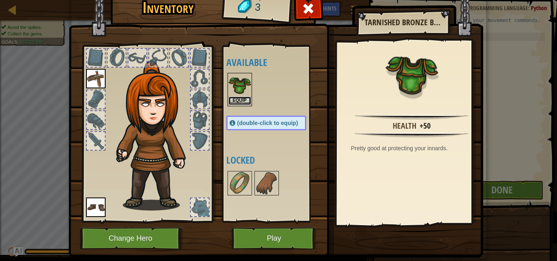
click at [241, 99] on button "Equip" at bounding box center [239, 101] width 23 height 9
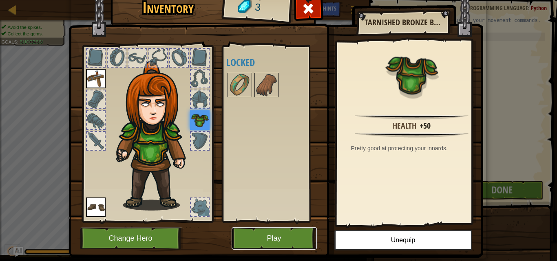
click at [276, 232] on button "Play" at bounding box center [274, 238] width 85 height 22
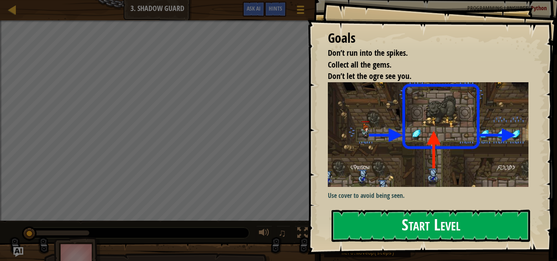
click at [417, 221] on button "Start Level" at bounding box center [430, 226] width 199 height 32
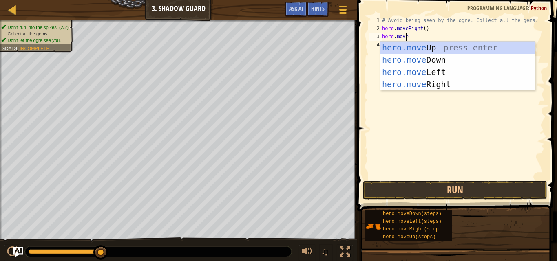
scroll to position [4, 2]
type textarea "hero.moveR"
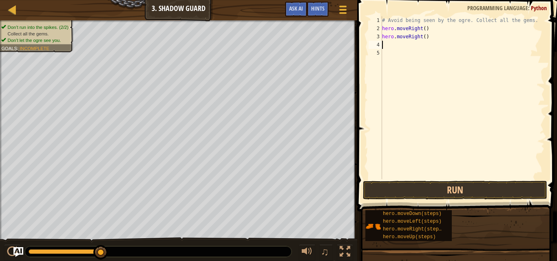
scroll to position [4, 0]
click at [469, 188] on button "Run" at bounding box center [455, 190] width 184 height 19
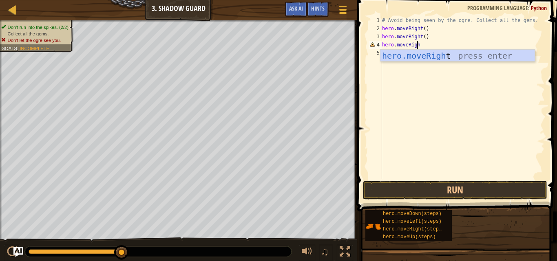
type textarea "hero.moveRight"
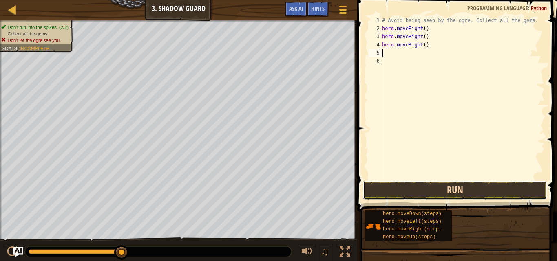
click at [465, 191] on button "Run" at bounding box center [455, 190] width 184 height 19
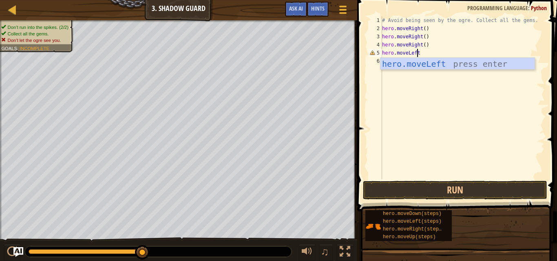
scroll to position [4, 3]
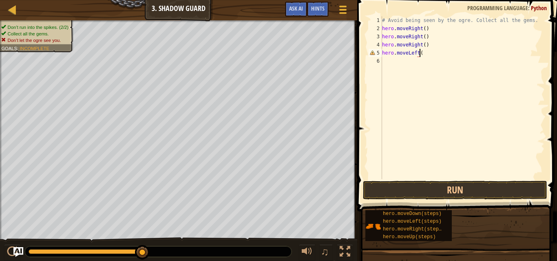
type textarea "hero.moveLeft()"
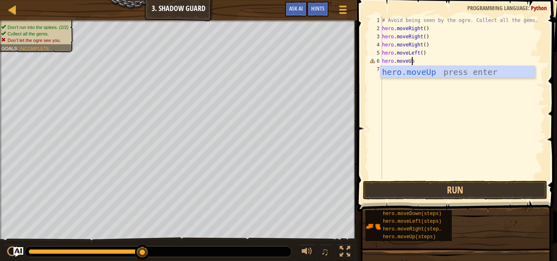
scroll to position [4, 2]
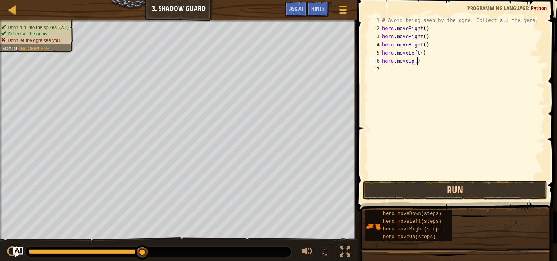
type textarea "hero.moveUp()"
click at [470, 186] on button "Run" at bounding box center [455, 190] width 184 height 19
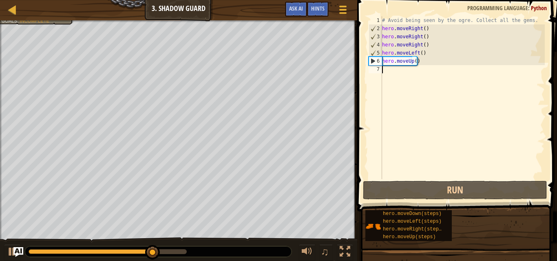
click at [396, 69] on div "# Avoid being seen by the ogre. Collect all the gems. hero . moveRight ( ) hero…" at bounding box center [462, 105] width 164 height 179
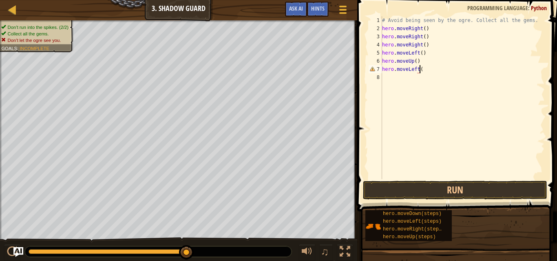
scroll to position [4, 3]
type textarea "hero.moveLeft()"
type textarea "hero.moveDown()"
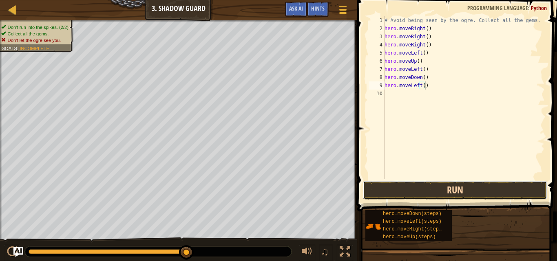
click at [439, 189] on button "Run" at bounding box center [455, 190] width 184 height 19
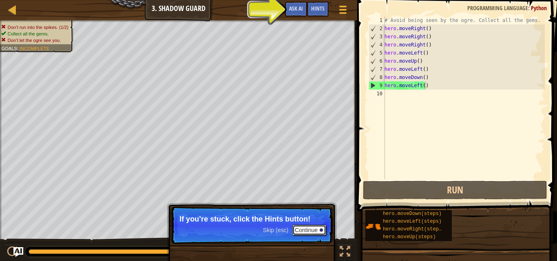
click at [307, 228] on button "Continue" at bounding box center [309, 230] width 34 height 11
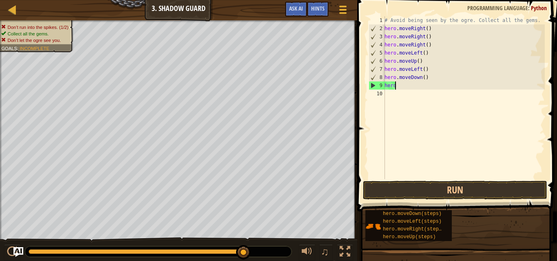
scroll to position [4, 0]
type textarea "h"
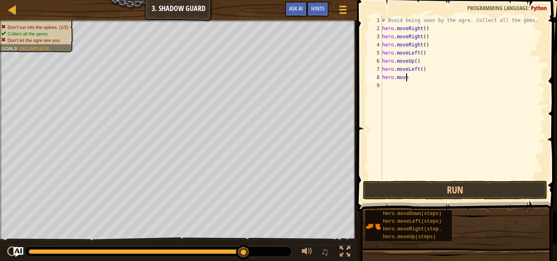
type textarea "h"
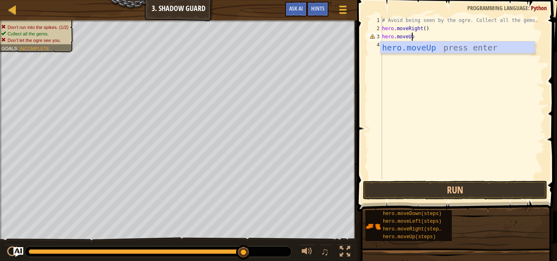
scroll to position [4, 2]
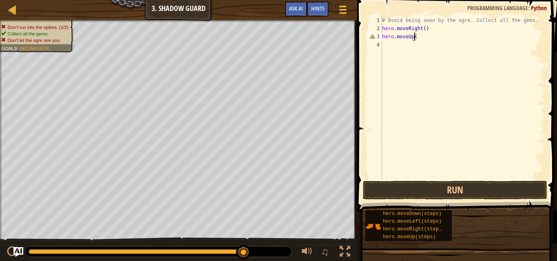
type textarea "hero.moveUp()"
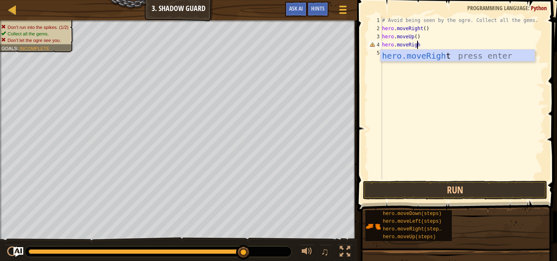
scroll to position [4, 3]
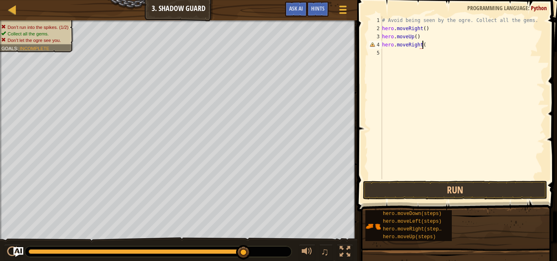
type textarea "hero.moveRight()"
type textarea "hero.moveDown()"
type textarea "hero.moveRight()"
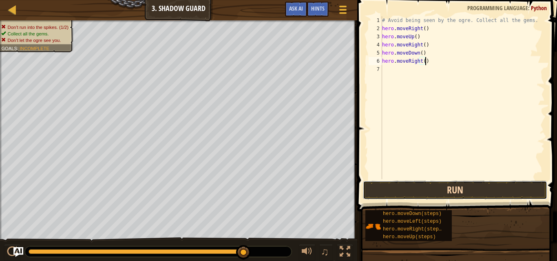
click at [462, 188] on button "Run" at bounding box center [455, 190] width 184 height 19
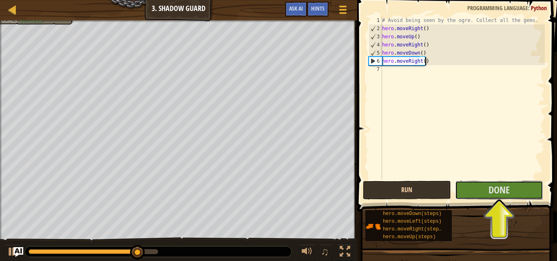
click at [462, 188] on button "Done" at bounding box center [499, 190] width 88 height 19
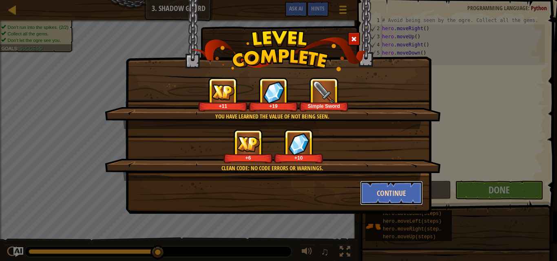
click at [391, 193] on button "Continue" at bounding box center [391, 193] width 63 height 24
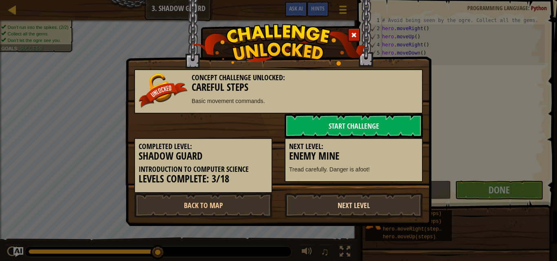
click at [363, 205] on link "Next Level" at bounding box center [354, 205] width 138 height 24
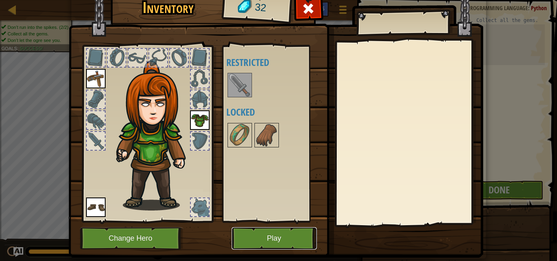
click at [284, 233] on button "Play" at bounding box center [274, 238] width 85 height 22
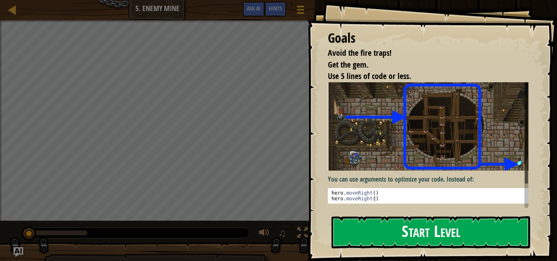
click at [397, 227] on button "Start Level" at bounding box center [430, 232] width 199 height 32
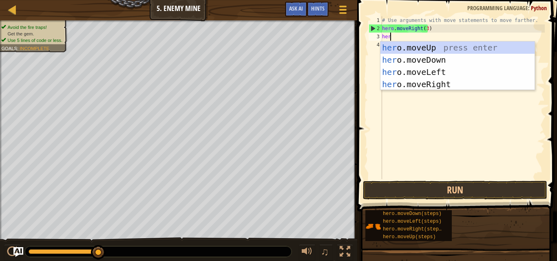
scroll to position [4, 0]
type textarea "hero"
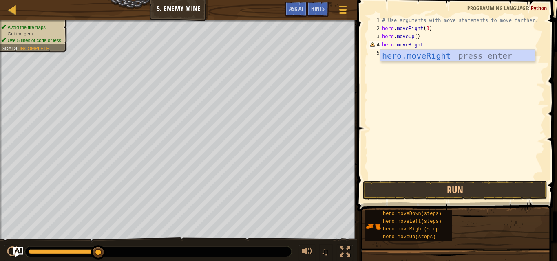
scroll to position [4, 3]
type textarea "hero.moveRight"
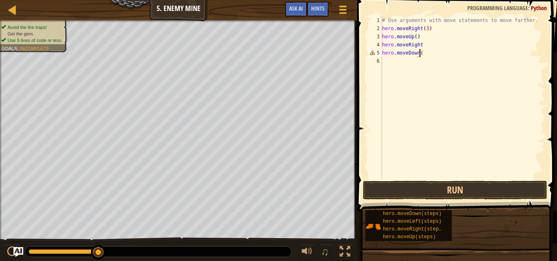
type textarea "hero.moveDown()"
click at [425, 46] on div "# Use arguments with move statements to move farther. hero . moveRight ( 3 ) he…" at bounding box center [462, 105] width 164 height 179
type textarea "hero.moveRight()"
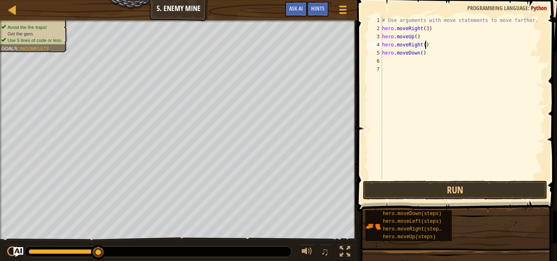
click at [413, 57] on div "# Use arguments with move statements to move farther. hero . moveRight ( 3 ) he…" at bounding box center [462, 105] width 164 height 179
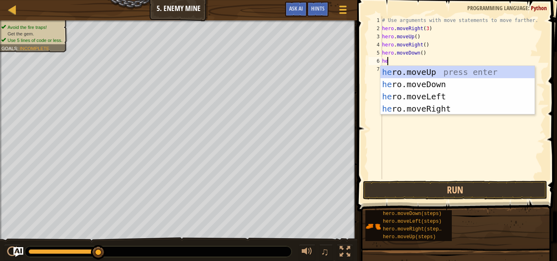
scroll to position [4, 0]
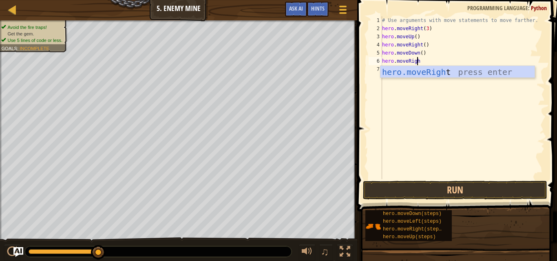
type textarea "hero.moveRight"
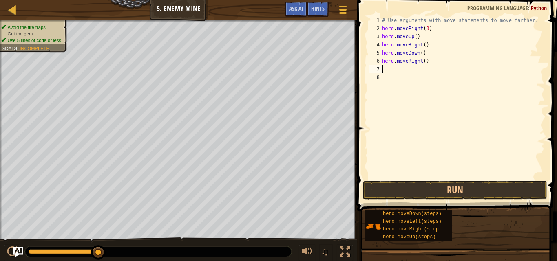
scroll to position [4, 0]
click at [466, 190] on button "Run" at bounding box center [455, 190] width 184 height 19
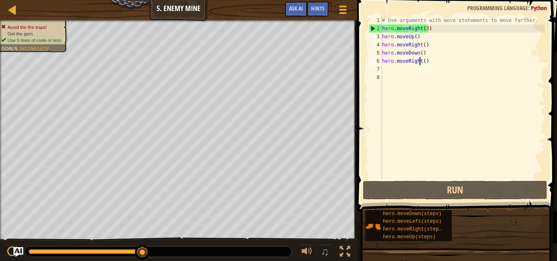
drag, startPoint x: 420, startPoint y: 60, endPoint x: 431, endPoint y: 75, distance: 18.7
click at [419, 59] on div "# Use arguments with move statements to move farther. hero . moveRight ( 3 ) he…" at bounding box center [462, 105] width 164 height 179
click at [417, 52] on div "# Use arguments with move statements to move farther. hero . moveRight ( 3 ) he…" at bounding box center [462, 105] width 164 height 179
click at [419, 62] on div "# Use arguments with move statements to move farther. hero . moveRight ( 3 ) he…" at bounding box center [462, 105] width 164 height 179
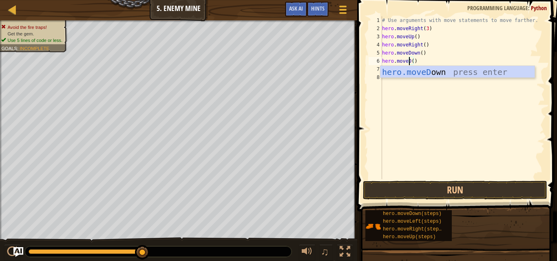
scroll to position [4, 2]
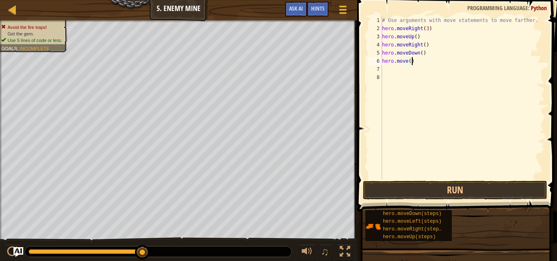
click at [415, 61] on div "# Use arguments with move statements to move farther. hero . moveRight ( 3 ) he…" at bounding box center [462, 105] width 164 height 179
type textarea "h"
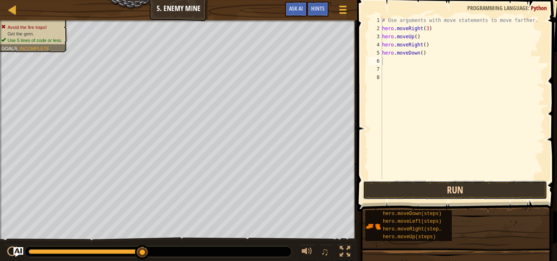
click at [474, 189] on button "Run" at bounding box center [455, 190] width 184 height 19
type textarea "hero.moveDown()"
click at [444, 185] on button "Run" at bounding box center [455, 190] width 184 height 19
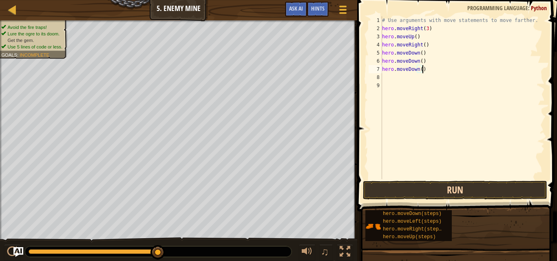
type textarea "hero.moveDown()"
click at [485, 190] on button "Run" at bounding box center [455, 190] width 184 height 19
type textarea "hero.moveRight()"
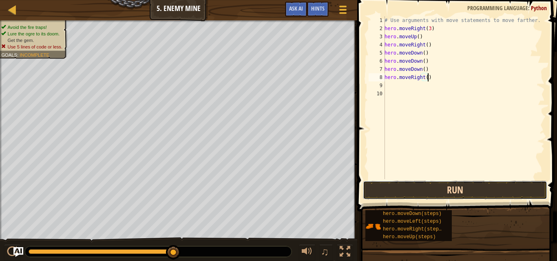
click at [441, 192] on button "Run" at bounding box center [455, 190] width 184 height 19
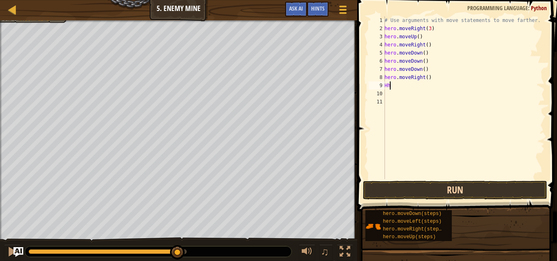
scroll to position [4, 0]
type textarea "H"
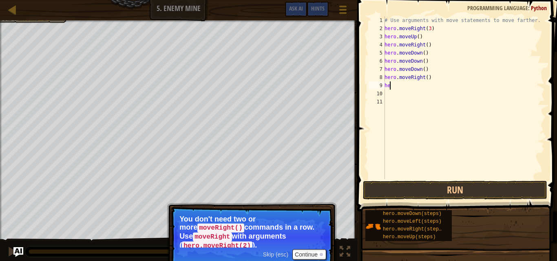
type textarea "h"
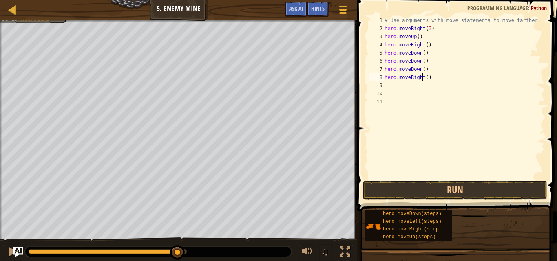
click at [423, 80] on div "# Use arguments with move statements to move farther. hero . moveRight ( 3 ) he…" at bounding box center [464, 105] width 162 height 179
click at [426, 78] on div "# Use arguments with move statements to move farther. hero . moveRight ( 3 ) he…" at bounding box center [464, 105] width 162 height 179
click at [426, 71] on div "# Use arguments with move statements to move farther. hero . moveRight ( 3 ) he…" at bounding box center [464, 105] width 162 height 179
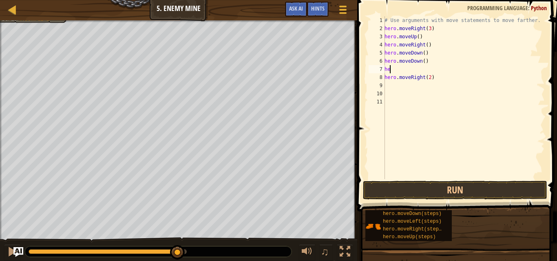
type textarea "h"
click at [419, 52] on div "# Use arguments with move statements to move farther. hero . moveRight ( 3 ) he…" at bounding box center [462, 105] width 164 height 179
type textarea "hero.moveDown(3)"
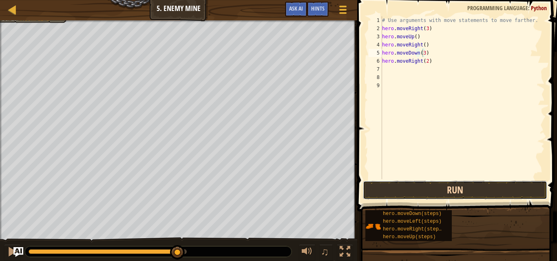
click at [450, 190] on button "Run" at bounding box center [455, 190] width 184 height 19
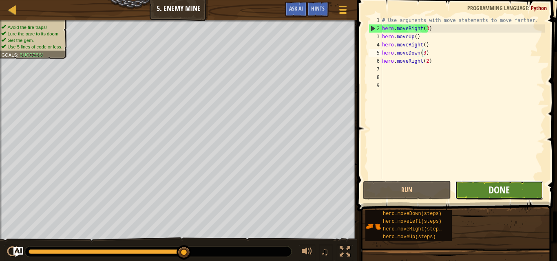
click at [502, 185] on span "Done" at bounding box center [498, 189] width 21 height 13
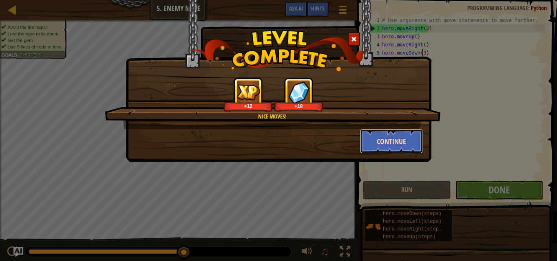
click at [398, 141] on button "Continue" at bounding box center [391, 141] width 63 height 24
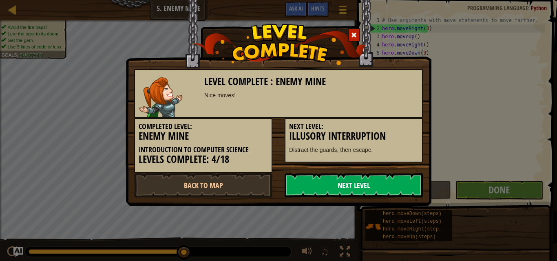
click at [349, 183] on link "Next Level" at bounding box center [354, 185] width 138 height 24
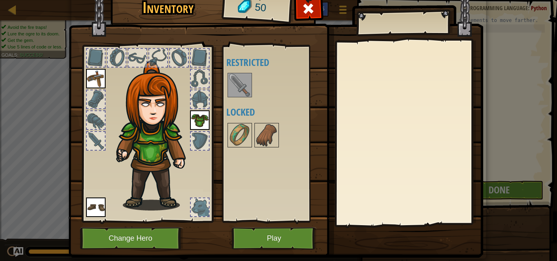
click at [236, 86] on img at bounding box center [239, 85] width 23 height 23
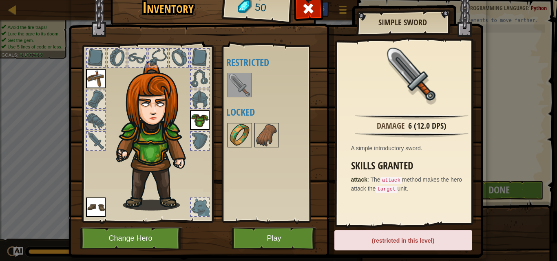
click at [241, 135] on img at bounding box center [239, 135] width 23 height 23
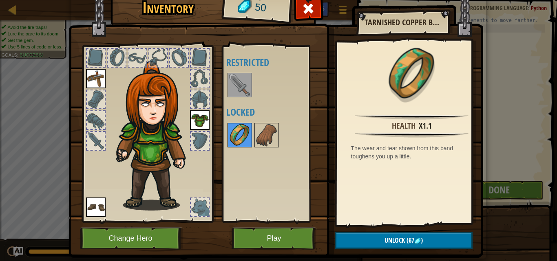
click at [241, 135] on img at bounding box center [239, 135] width 23 height 23
click at [260, 133] on img at bounding box center [266, 135] width 23 height 23
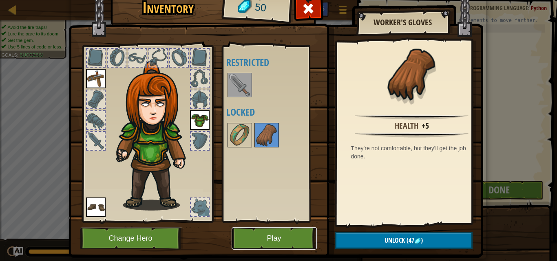
click at [274, 238] on button "Play" at bounding box center [274, 238] width 85 height 22
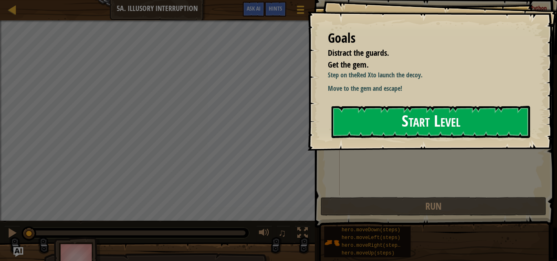
click at [397, 132] on button "Start Level" at bounding box center [430, 122] width 199 height 32
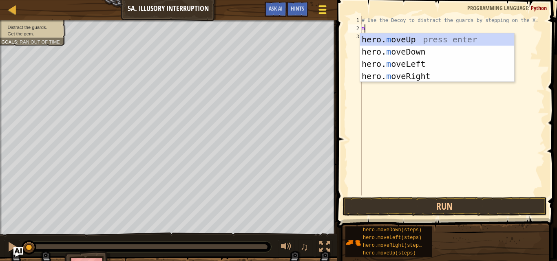
scroll to position [4, 0]
type textarea "m"
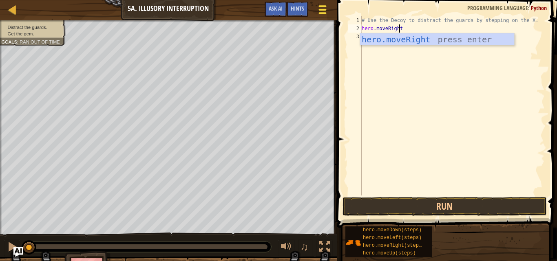
scroll to position [4, 3]
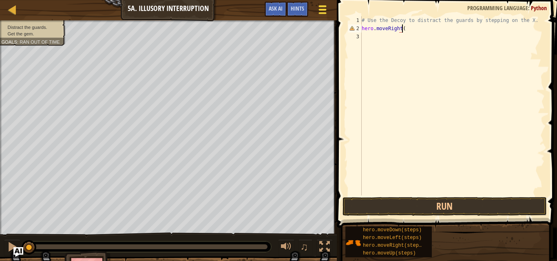
type textarea "hero.moveRight()"
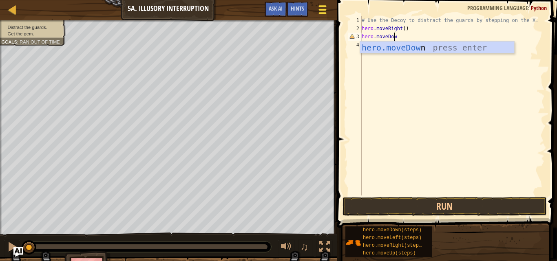
scroll to position [4, 2]
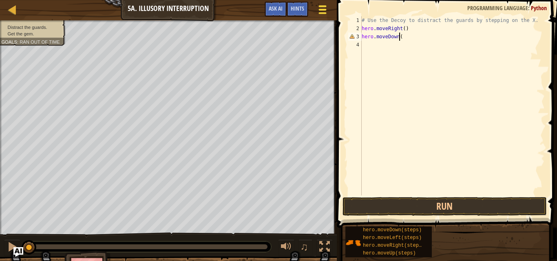
type textarea "hero.moveDown()"
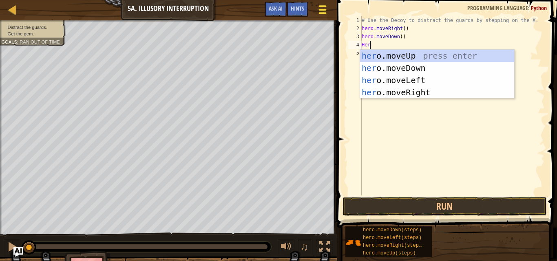
scroll to position [4, 0]
type textarea "H"
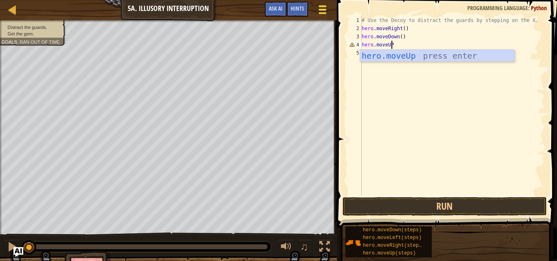
scroll to position [4, 2]
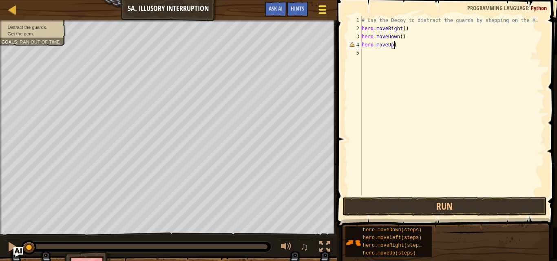
type textarea "hero.moveUp()"
type textarea "H"
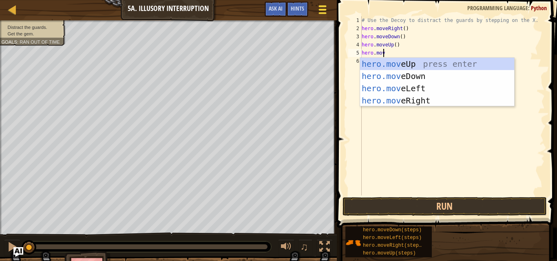
scroll to position [4, 1]
click at [399, 36] on div "# Use the Decoy to distract the guards by stepping on the X. hero . moveRight (…" at bounding box center [452, 114] width 185 height 196
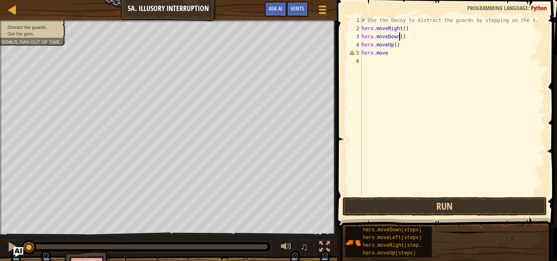
type textarea "hero.moveDown(2)"
click at [385, 64] on div "# Use the Decoy to distract the guards by stepping on the X. hero . moveRight (…" at bounding box center [452, 114] width 185 height 196
drag, startPoint x: 389, startPoint y: 57, endPoint x: 390, endPoint y: 52, distance: 5.3
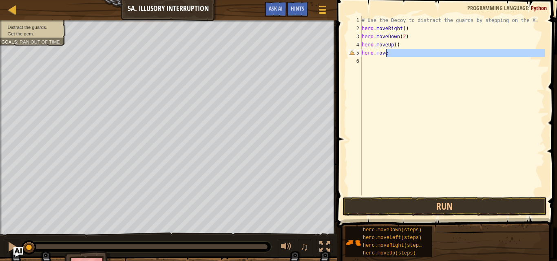
click at [390, 52] on div "# Use the Decoy to distract the guards by stepping on the X. hero . moveRight (…" at bounding box center [452, 114] width 185 height 196
type textarea "hero.move"
click at [391, 61] on div "# Use the Decoy to distract the guards by stepping on the X. hero . moveRight (…" at bounding box center [452, 105] width 185 height 179
click at [393, 45] on div "# Use the Decoy to distract the guards by stepping on the X. hero . moveRight (…" at bounding box center [452, 114] width 185 height 196
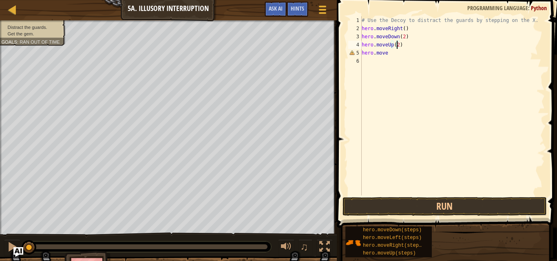
click at [387, 51] on div "# Use the Decoy to distract the guards by stepping on the X. hero . moveRight (…" at bounding box center [452, 114] width 185 height 196
type textarea "hero.moveRight(3)"
click at [437, 207] on button "Run" at bounding box center [444, 206] width 204 height 19
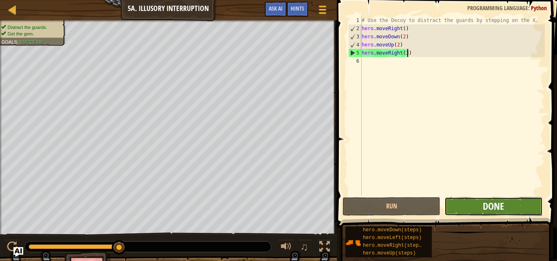
click at [498, 205] on span "Done" at bounding box center [493, 206] width 21 height 13
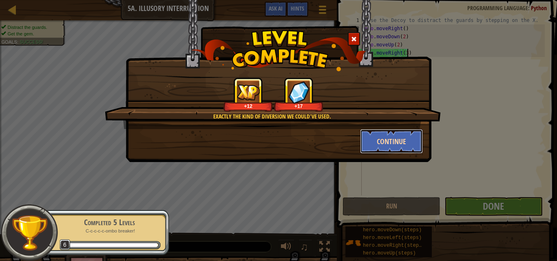
click at [388, 136] on button "Continue" at bounding box center [391, 141] width 63 height 24
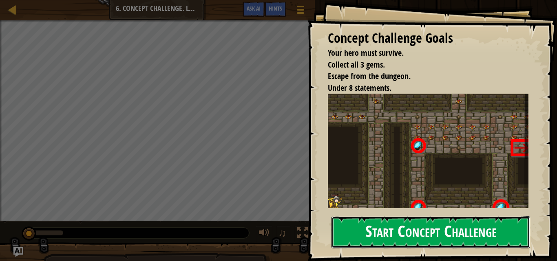
click at [413, 224] on button "Start Concept Challenge" at bounding box center [430, 232] width 199 height 32
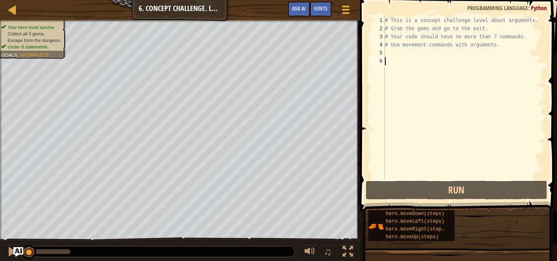
click at [392, 55] on div "# This is a concept challenge level about arguments. # Grab the gems and go to …" at bounding box center [463, 105] width 161 height 179
type textarea "H"
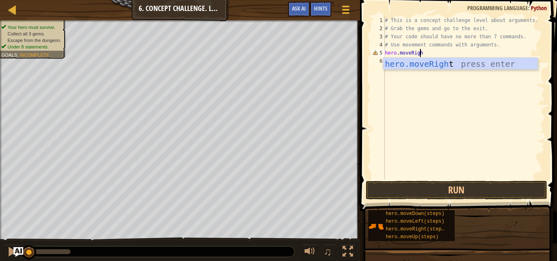
scroll to position [4, 3]
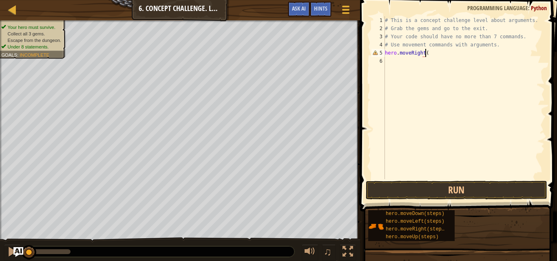
type textarea "hero.moveRight()"
type textarea "hero.moveUp(3)"
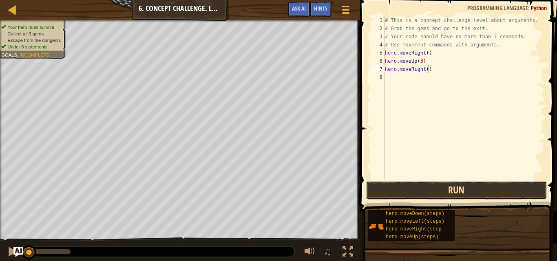
click at [462, 188] on button "Run" at bounding box center [456, 190] width 181 height 19
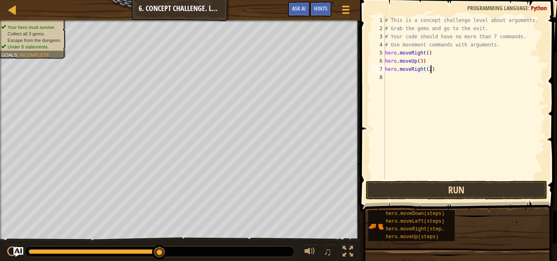
type textarea "hero.moveRight(2)"
click at [462, 188] on button "Run" at bounding box center [456, 190] width 181 height 19
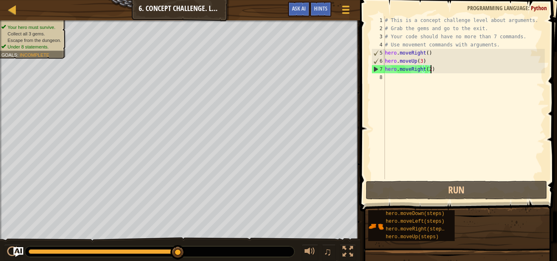
click at [413, 75] on div "# This is a concept challenge level about arguments. # Grab the gems and go to …" at bounding box center [463, 105] width 161 height 179
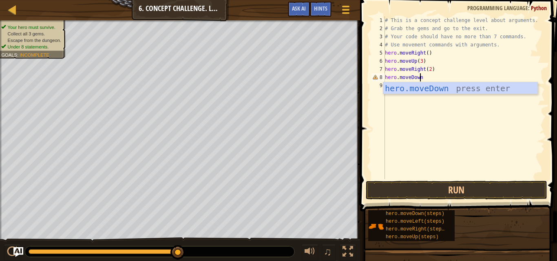
scroll to position [4, 3]
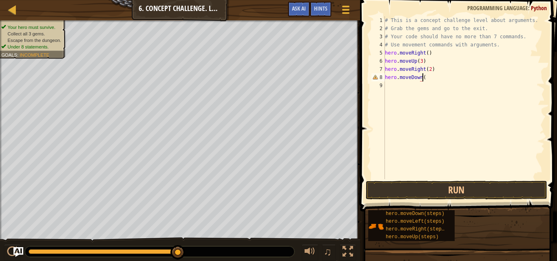
type textarea "hero.moveDown()"
type textarea "hero.moveLeft()"
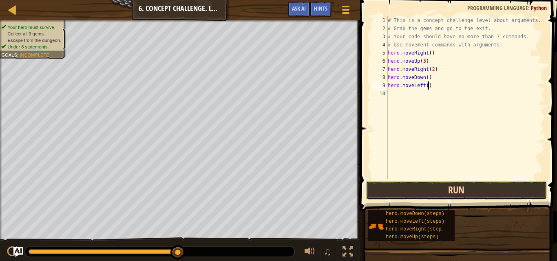
click at [435, 190] on button "Run" at bounding box center [456, 190] width 181 height 19
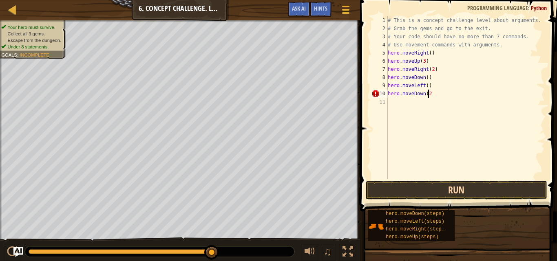
type textarea "hero.moveDown(2)"
type textarea "hero.moveRight()"
type textarea "hero.moveUp(2)"
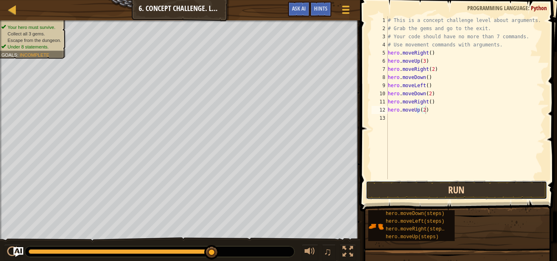
click at [435, 185] on button "Run" at bounding box center [456, 190] width 181 height 19
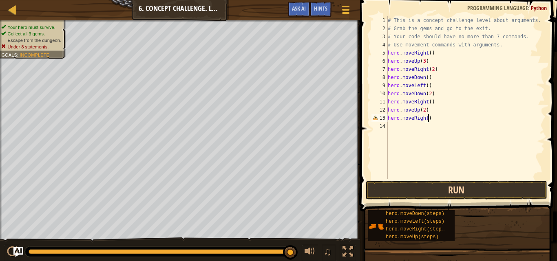
scroll to position [4, 3]
click at [471, 191] on button "Run" at bounding box center [456, 190] width 181 height 19
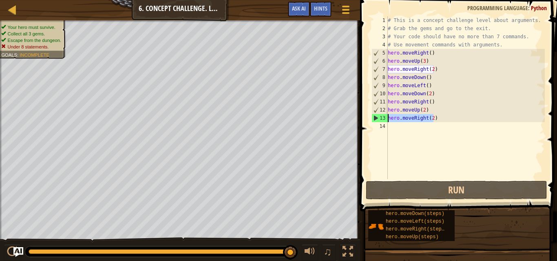
drag, startPoint x: 433, startPoint y: 119, endPoint x: 398, endPoint y: 120, distance: 35.1
click at [398, 120] on div "# This is a concept challenge level about arguments. # Grab the gems and go to …" at bounding box center [465, 105] width 159 height 179
click at [439, 120] on div "# This is a concept challenge level about arguments. # Grab the gems and go to …" at bounding box center [465, 97] width 159 height 163
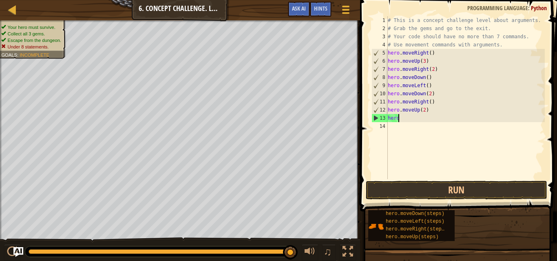
scroll to position [4, 0]
type textarea "h"
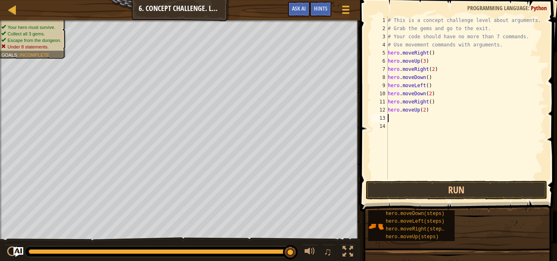
click at [428, 102] on div "# This is a concept challenge level about arguments. # Grab the gems and go to …" at bounding box center [465, 105] width 159 height 179
click at [447, 187] on button "Run" at bounding box center [456, 190] width 181 height 19
type textarea "hero.moveRight(2)"
click at [406, 118] on div "# This is a concept challenge level about arguments. # Grab the gems and go to …" at bounding box center [465, 105] width 159 height 179
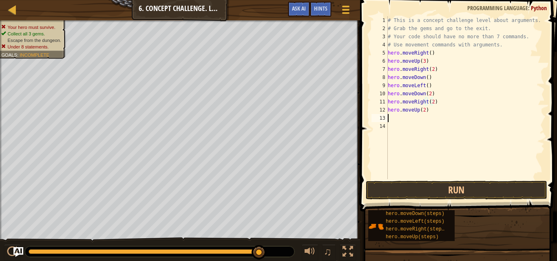
scroll to position [4, 0]
click at [432, 191] on button "Run" at bounding box center [456, 190] width 181 height 19
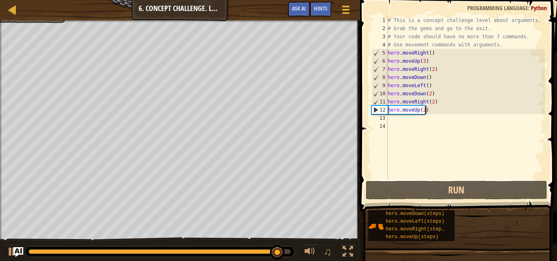
click at [427, 113] on div "# This is a concept challenge level about arguments. # Grab the gems and go to …" at bounding box center [465, 105] width 159 height 179
click at [433, 111] on div "# This is a concept challenge level about arguments. # Grab the gems and go to …" at bounding box center [465, 105] width 159 height 179
click at [431, 111] on div "# This is a concept challenge level about arguments. # Grab the gems and go to …" at bounding box center [465, 105] width 159 height 179
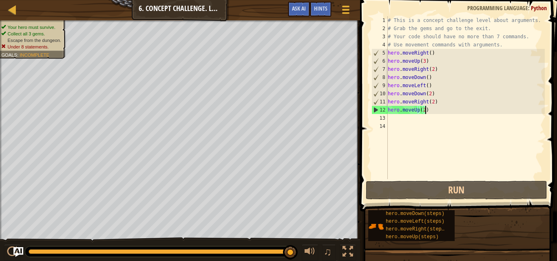
click at [430, 109] on div "# This is a concept challenge level about arguments. # Grab the gems and go to …" at bounding box center [465, 105] width 159 height 179
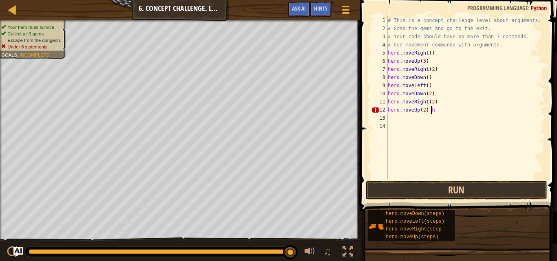
scroll to position [4, 3]
click at [430, 102] on div "# This is a concept challenge level about arguments. # Grab the gems and go to …" at bounding box center [465, 105] width 159 height 179
click at [456, 190] on button "Run" at bounding box center [456, 190] width 181 height 19
type textarea "hero.moveRight(2)"
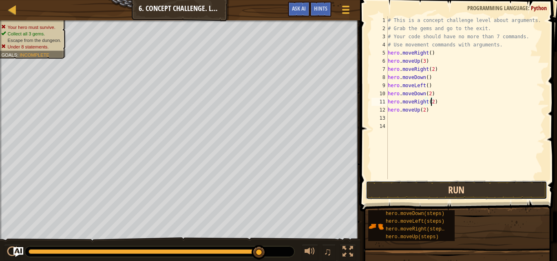
click at [461, 190] on button "Run" at bounding box center [456, 190] width 181 height 19
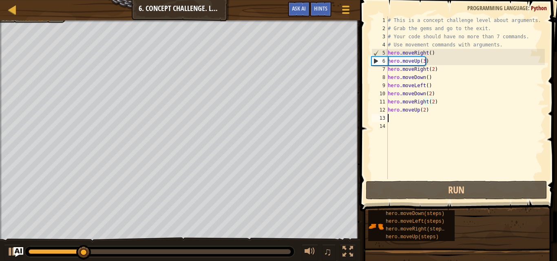
click at [414, 116] on div "# This is a concept challenge level about arguments. # Grab the gems and go to …" at bounding box center [465, 105] width 159 height 179
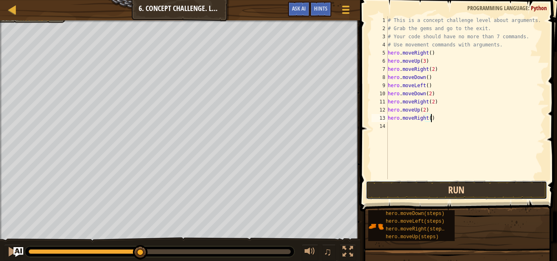
click at [448, 195] on button "Run" at bounding box center [456, 190] width 181 height 19
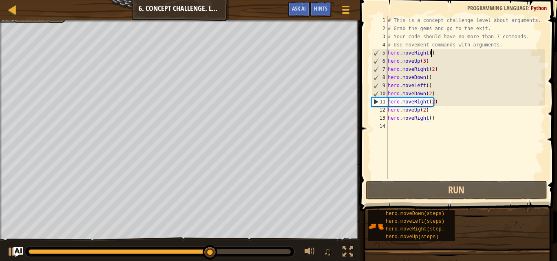
click at [441, 52] on div "# This is a concept challenge level about arguments. # Grab the gems and go to …" at bounding box center [465, 105] width 159 height 179
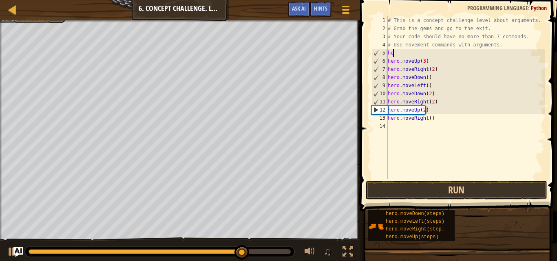
scroll to position [4, 0]
type textarea "h"
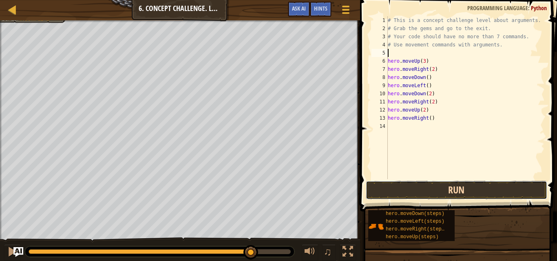
click at [394, 185] on button "Run" at bounding box center [456, 190] width 181 height 19
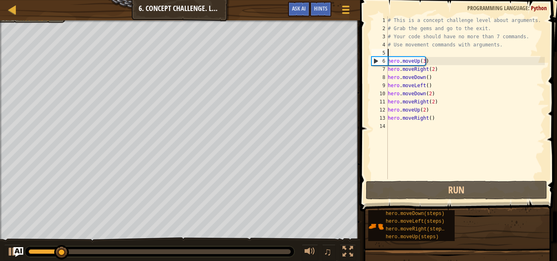
click at [407, 50] on div "# This is a concept challenge level about arguments. # Grab the gems and go to …" at bounding box center [465, 105] width 159 height 179
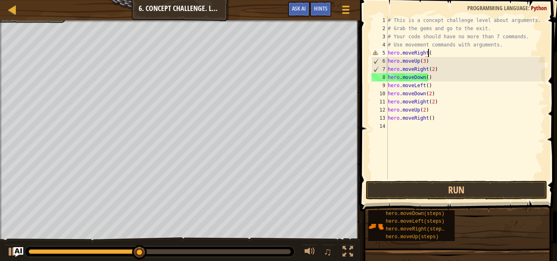
scroll to position [4, 3]
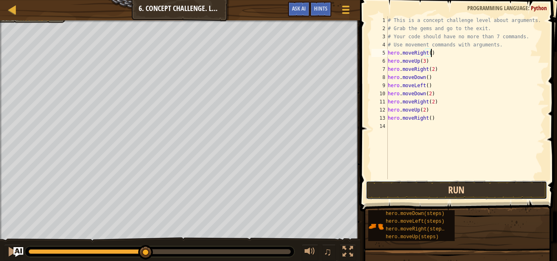
click at [455, 184] on button "Run" at bounding box center [456, 190] width 181 height 19
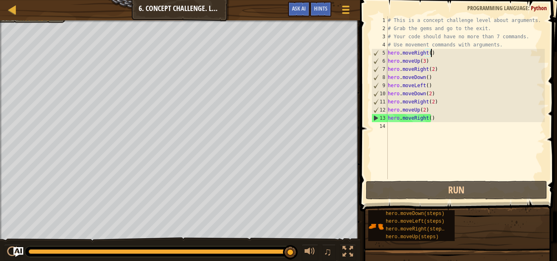
click at [35, 21] on div at bounding box center [180, 21] width 360 height 2
click at [44, 20] on div at bounding box center [180, 21] width 360 height 2
click at [319, 7] on span "Hints" at bounding box center [320, 8] width 13 height 8
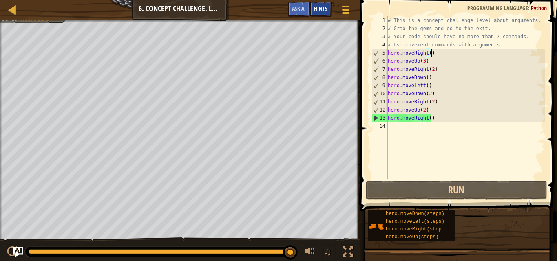
click at [319, 7] on span "Hints" at bounding box center [320, 8] width 13 height 8
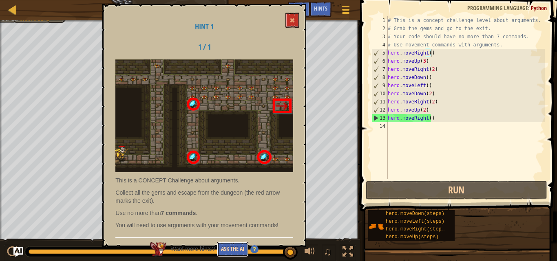
click at [236, 248] on button "Ask the AI" at bounding box center [232, 249] width 31 height 15
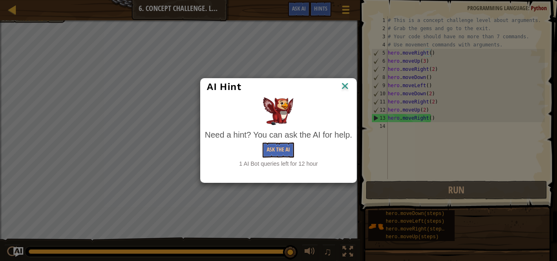
click at [344, 84] on img at bounding box center [345, 87] width 11 height 12
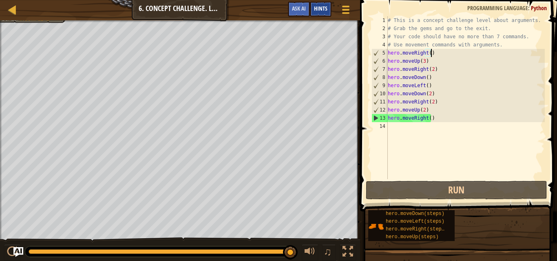
click at [321, 7] on span "Hints" at bounding box center [320, 8] width 13 height 8
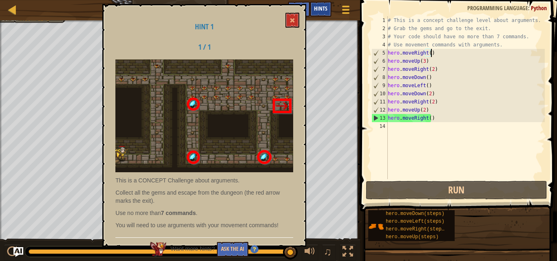
click at [321, 7] on span "Hints" at bounding box center [320, 8] width 13 height 8
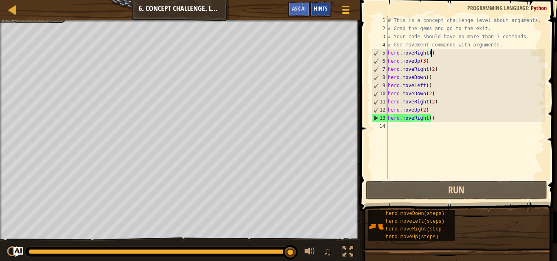
click at [321, 7] on span "Hints" at bounding box center [320, 8] width 13 height 8
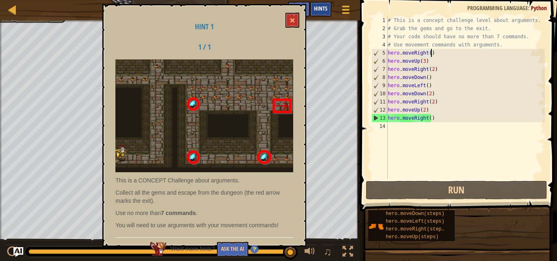
click at [321, 7] on span "Hints" at bounding box center [320, 8] width 13 height 8
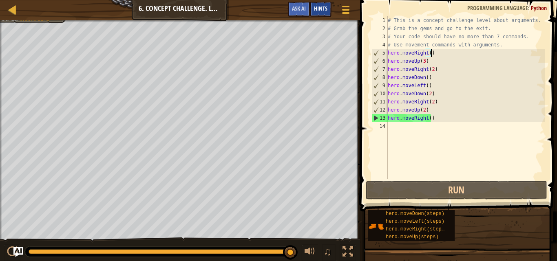
click at [321, 7] on span "Hints" at bounding box center [320, 8] width 13 height 8
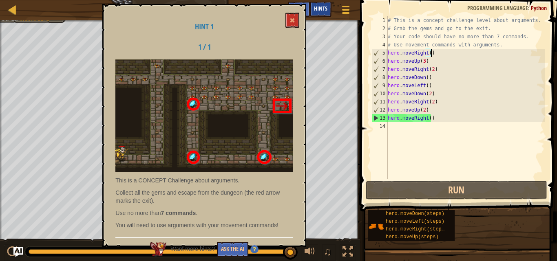
click at [321, 7] on span "Hints" at bounding box center [320, 8] width 13 height 8
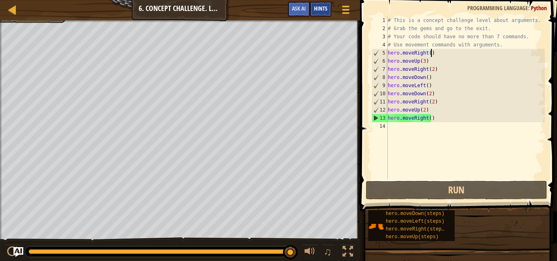
click at [321, 7] on span "Hints" at bounding box center [320, 8] width 13 height 8
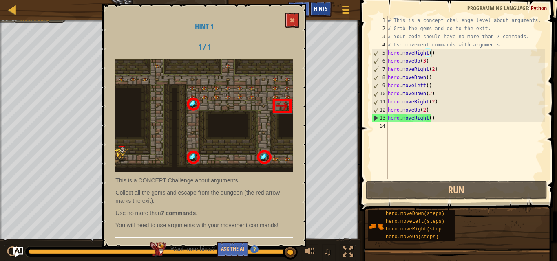
click at [321, 7] on span "Hints" at bounding box center [320, 8] width 13 height 8
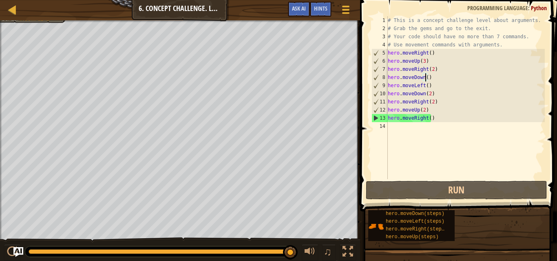
click at [425, 78] on div "# This is a concept challenge level about arguments. # Grab the gems and go to …" at bounding box center [465, 105] width 159 height 179
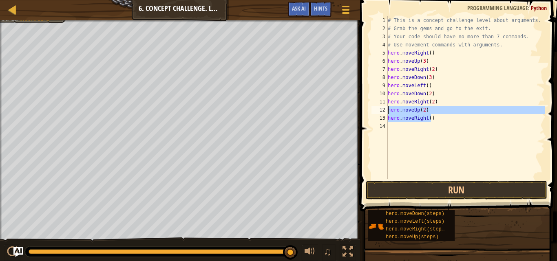
drag, startPoint x: 433, startPoint y: 119, endPoint x: 387, endPoint y: 109, distance: 46.5
click at [387, 109] on div "hero.moveDown(3) 1 2 3 4 5 6 7 8 9 10 11 12 13 14 # This is a concept challenge…" at bounding box center [457, 97] width 175 height 163
type textarea "hero.moveUp(2) hero.moveRight()"
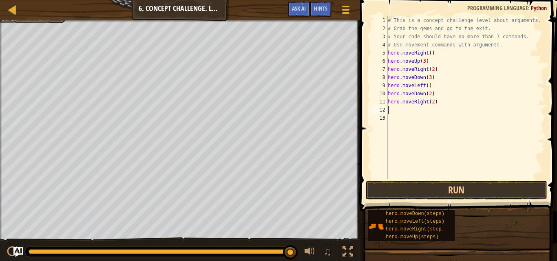
click at [422, 95] on div "# This is a concept challenge level about arguments. # Grab the gems and go to …" at bounding box center [465, 105] width 159 height 179
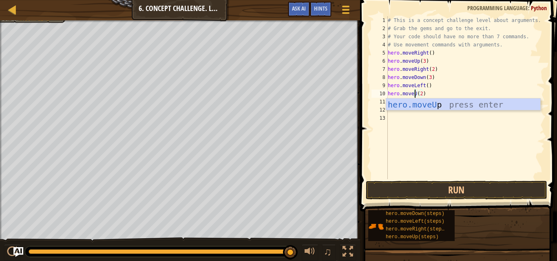
type textarea "hero.moveUp(2)"
click at [415, 139] on div "# This is a concept challenge level about arguments. # Grab the gems and go to …" at bounding box center [465, 105] width 159 height 179
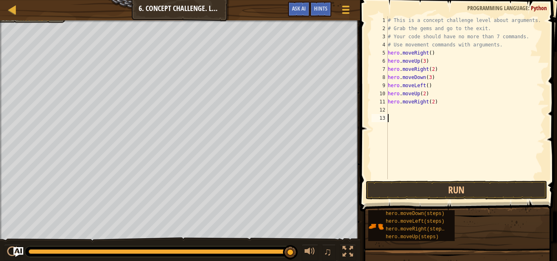
scroll to position [4, 0]
click at [431, 102] on div "# This is a concept challenge level about arguments. # Grab the gems and go to …" at bounding box center [465, 105] width 159 height 179
type textarea "hero.moveRight(3)"
click at [464, 190] on button "Run" at bounding box center [456, 190] width 181 height 19
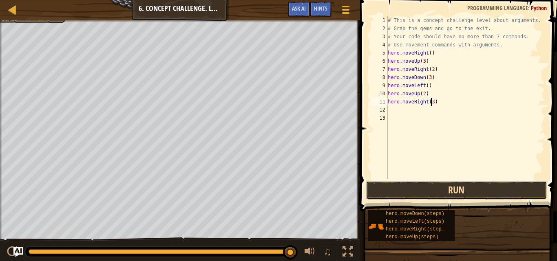
click at [464, 190] on button "Run" at bounding box center [456, 190] width 181 height 19
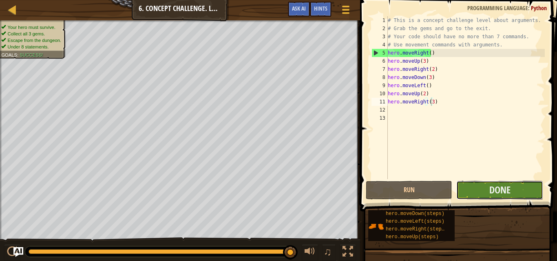
click at [487, 188] on button "Done" at bounding box center [499, 190] width 86 height 19
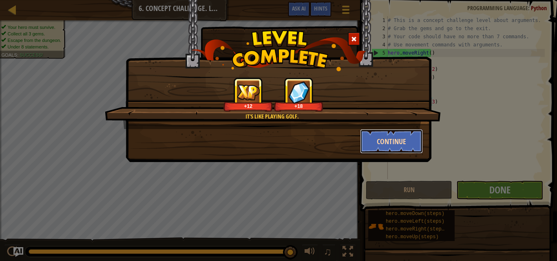
click at [393, 139] on button "Continue" at bounding box center [391, 141] width 63 height 24
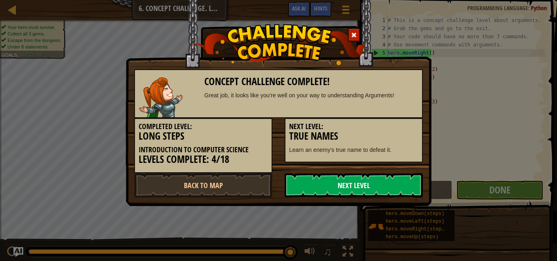
click at [344, 185] on link "Next Level" at bounding box center [354, 185] width 138 height 24
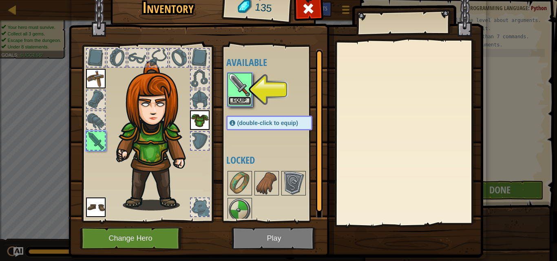
click at [239, 101] on button "Equip" at bounding box center [239, 101] width 23 height 9
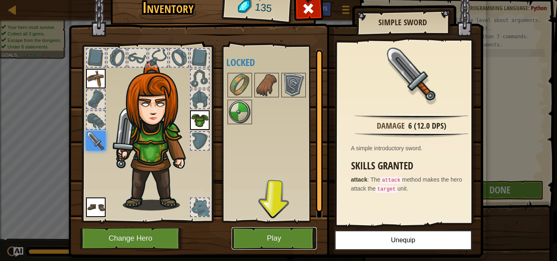
click at [268, 234] on button "Play" at bounding box center [274, 238] width 85 height 22
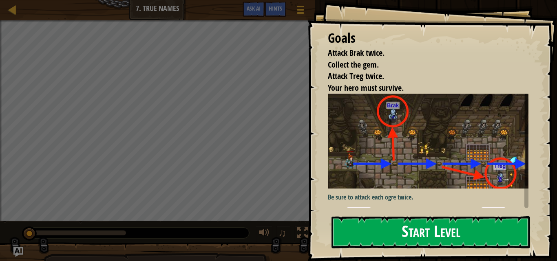
click at [479, 228] on button "Start Level" at bounding box center [430, 232] width 199 height 32
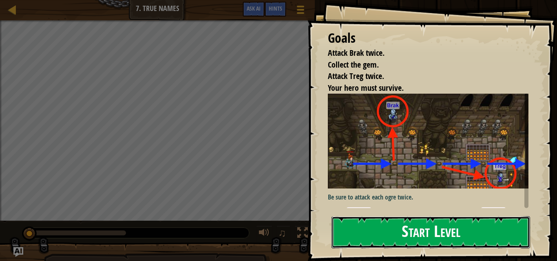
click at [479, 228] on button "Start Level" at bounding box center [430, 232] width 199 height 32
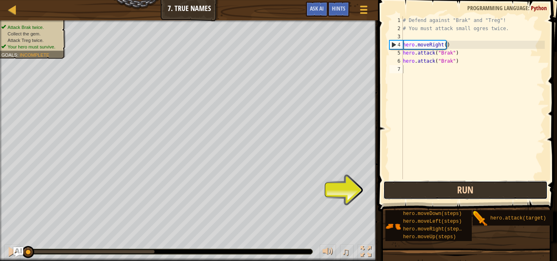
click at [461, 188] on button "Run" at bounding box center [465, 190] width 164 height 19
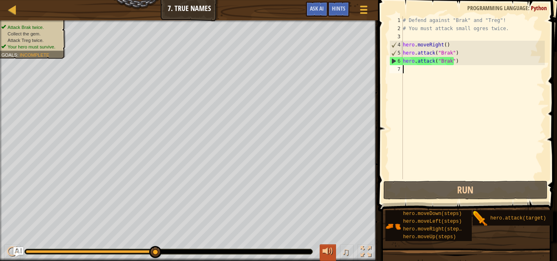
click at [331, 253] on div at bounding box center [327, 252] width 11 height 11
click at [0, 0] on div at bounding box center [0, 0] width 0 height 0
click at [327, 249] on div at bounding box center [327, 252] width 11 height 11
click at [329, 253] on div at bounding box center [327, 252] width 11 height 11
click at [0, 0] on div at bounding box center [0, 0] width 0 height 0
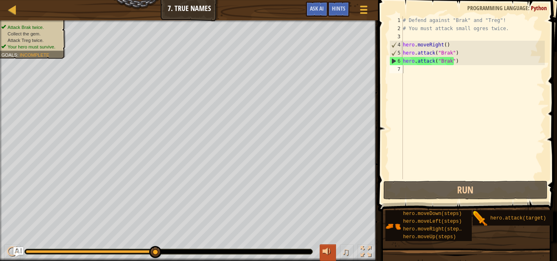
click at [326, 251] on div at bounding box center [327, 252] width 11 height 11
click at [327, 251] on div at bounding box center [327, 252] width 11 height 11
click at [327, 254] on div at bounding box center [327, 252] width 11 height 11
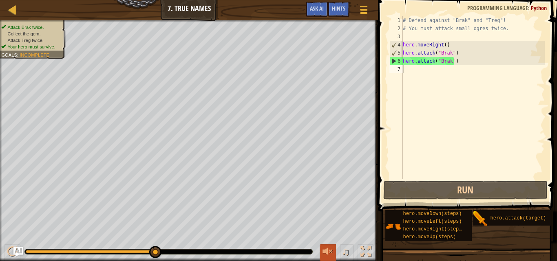
click at [327, 254] on div at bounding box center [327, 252] width 11 height 11
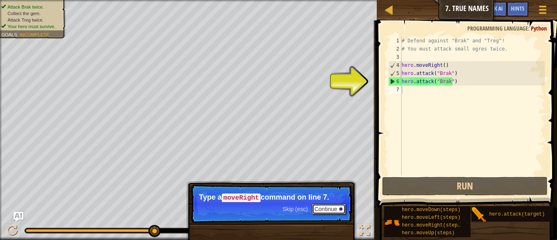
click at [335, 208] on button "Continue" at bounding box center [329, 209] width 34 height 11
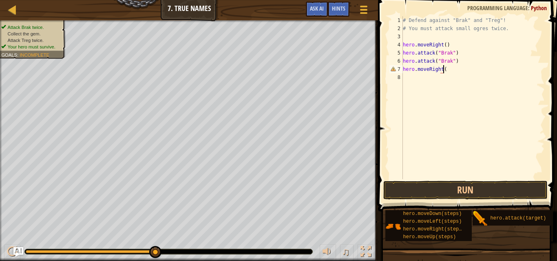
scroll to position [4, 3]
type textarea "hero.moveRight()"
click at [437, 183] on button "Run" at bounding box center [465, 190] width 164 height 19
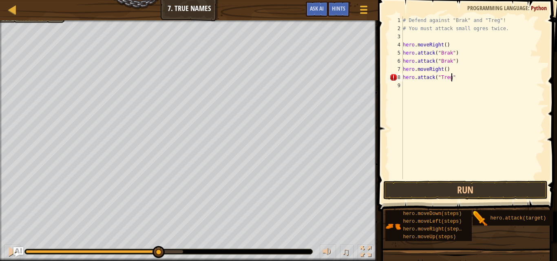
scroll to position [4, 4]
type textarea "hero.attack("Treg")"
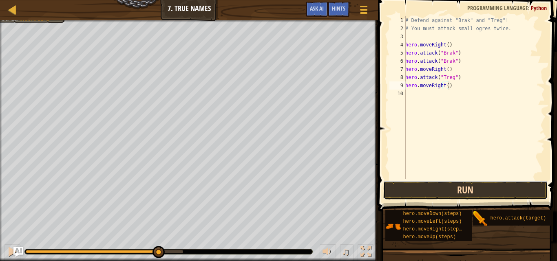
click at [464, 191] on button "Run" at bounding box center [465, 190] width 164 height 19
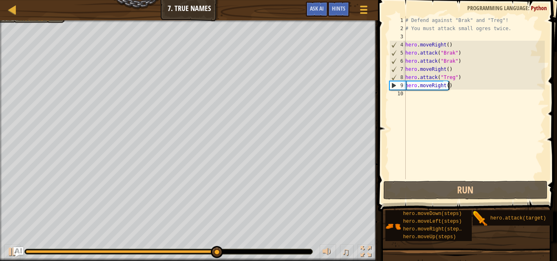
click at [446, 86] on div "# Defend against "Brak" and "Treg"! # You must attack small ogres twice. hero .…" at bounding box center [474, 105] width 141 height 179
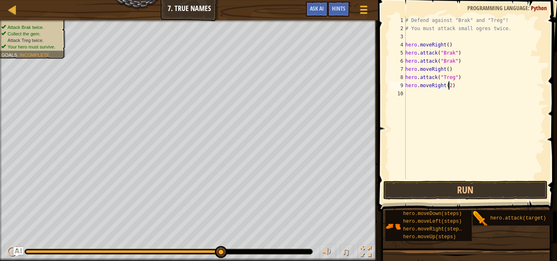
click at [458, 79] on div "# Defend against "Brak" and "Treg"! # You must attack small ogres twice. hero .…" at bounding box center [474, 105] width 141 height 179
click at [458, 79] on div "# Defend against "Brak" and "Treg"! # You must attack small ogres twice. hero .…" at bounding box center [474, 97] width 141 height 163
click at [458, 79] on div "# Defend against "Brak" and "Treg"! # You must attack small ogres twice. hero .…" at bounding box center [474, 105] width 141 height 179
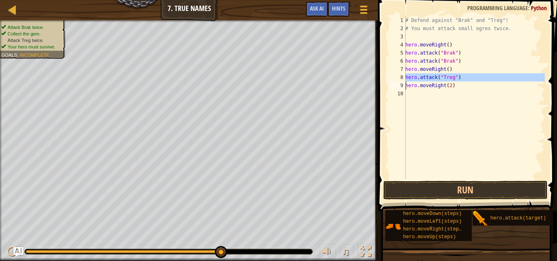
click at [458, 79] on div "# Defend against "Brak" and "Treg"! # You must attack small ogres twice. hero .…" at bounding box center [474, 97] width 141 height 163
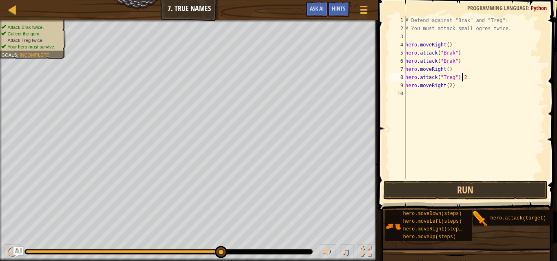
scroll to position [4, 4]
click at [466, 189] on button "Run" at bounding box center [465, 190] width 164 height 19
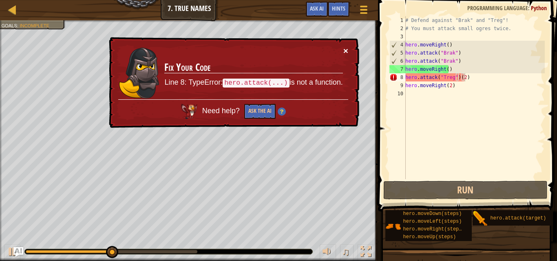
click at [344, 46] on button "×" at bounding box center [345, 50] width 5 height 9
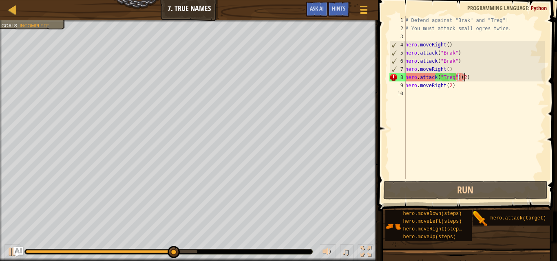
click at [470, 77] on div "# Defend against "Brak" and "Treg"! # You must attack small ogres twice. hero .…" at bounding box center [474, 105] width 141 height 179
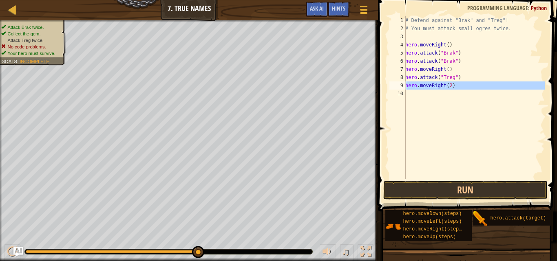
click at [405, 85] on div "9" at bounding box center [397, 86] width 16 height 8
type textarea "hero.moveRight(2)"
click at [405, 85] on div "9" at bounding box center [397, 86] width 16 height 8
click at [410, 86] on div "# Defend against "Brak" and "Treg"! # You must attack small ogres twice. hero .…" at bounding box center [474, 105] width 141 height 179
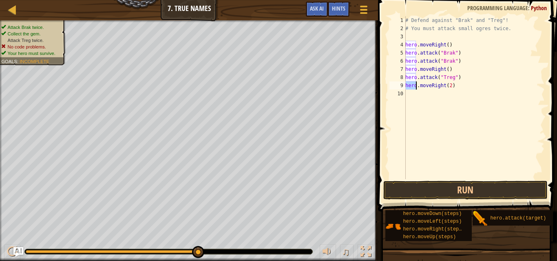
click at [410, 86] on div "# Defend against "Brak" and "Treg"! # You must attack small ogres twice. hero .…" at bounding box center [474, 105] width 141 height 179
type textarea "hero.moveRight(2)"
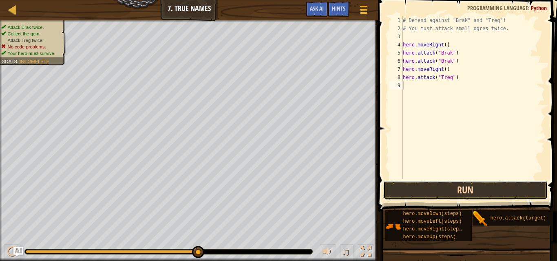
click at [466, 187] on button "Run" at bounding box center [465, 190] width 164 height 19
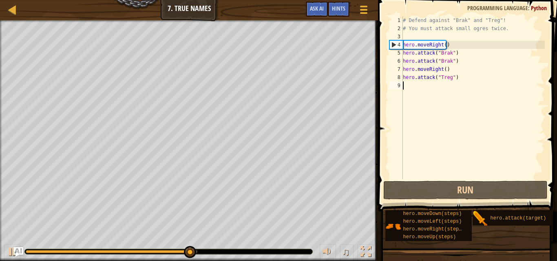
click at [411, 86] on div "# Defend against "Brak" and "Treg"! # You must attack small ogres twice. hero .…" at bounding box center [472, 105] width 143 height 179
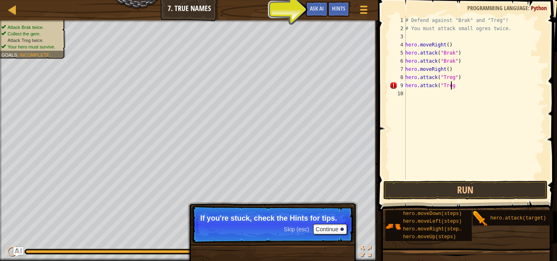
scroll to position [4, 4]
type textarea "hero.attack("Treg")"
click at [446, 190] on button "Run" at bounding box center [465, 190] width 164 height 19
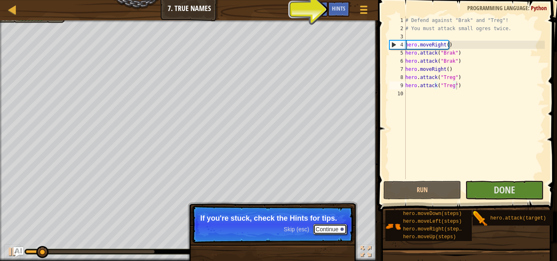
click at [332, 228] on button "Continue" at bounding box center [330, 229] width 34 height 11
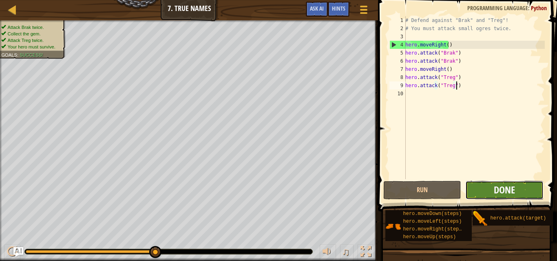
click at [508, 193] on span "Done" at bounding box center [504, 189] width 21 height 13
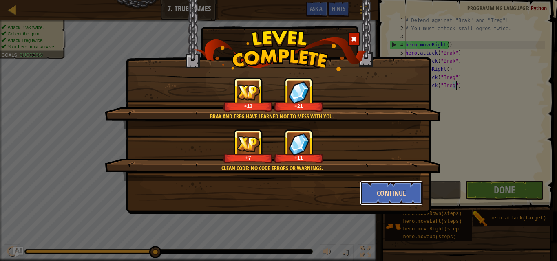
click at [398, 190] on button "Continue" at bounding box center [391, 193] width 63 height 24
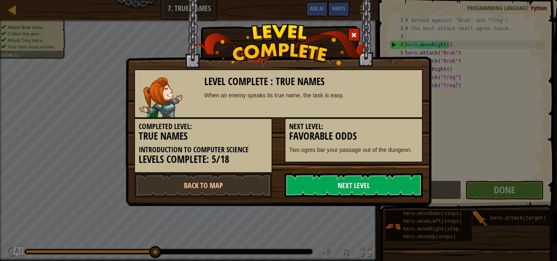
click at [356, 185] on link "Next Level" at bounding box center [354, 185] width 138 height 24
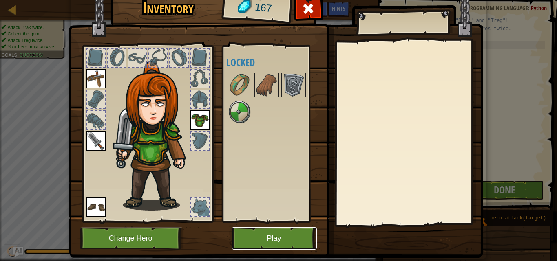
click at [278, 234] on button "Play" at bounding box center [274, 238] width 85 height 22
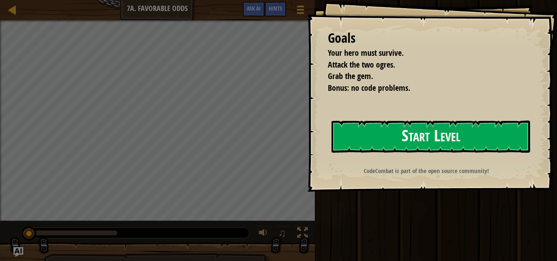
click at [399, 133] on button "Start Level" at bounding box center [430, 137] width 199 height 32
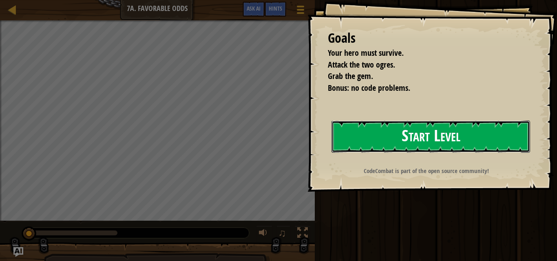
click at [399, 133] on button "Start Level" at bounding box center [430, 137] width 199 height 32
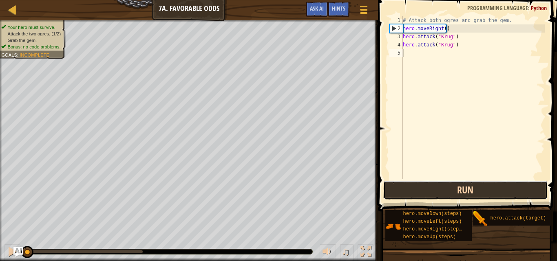
click at [488, 188] on button "Run" at bounding box center [465, 190] width 164 height 19
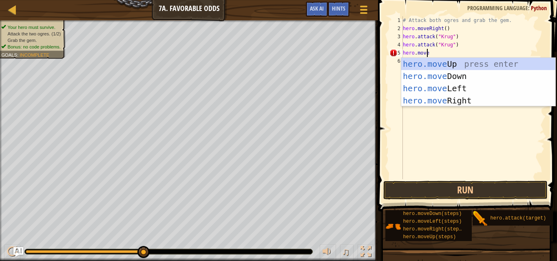
scroll to position [4, 2]
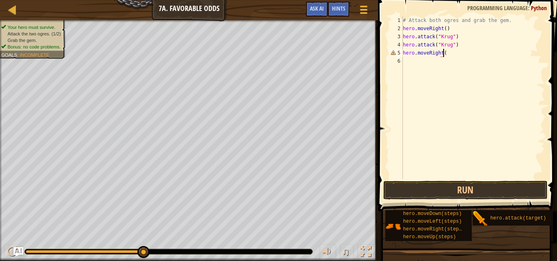
type textarea "hero.moveRight()"
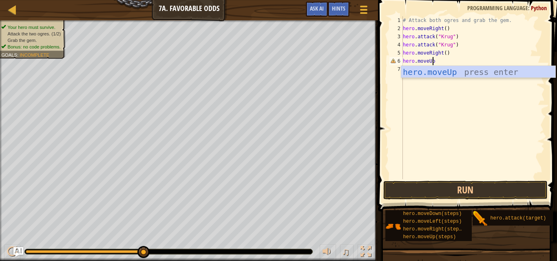
scroll to position [4, 2]
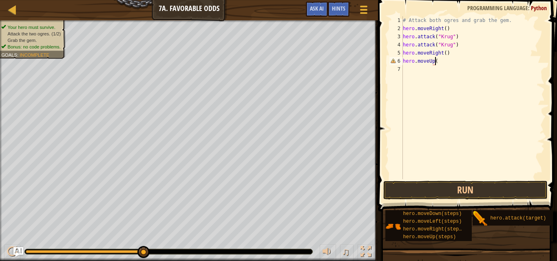
type textarea "hero.moveUp()"
type textarea "hero.attack("Grump")"
click at [448, 189] on button "Run" at bounding box center [465, 190] width 164 height 19
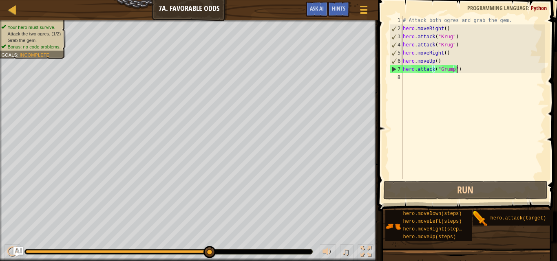
click at [430, 78] on div "# Attack both ogres and grab the gem. hero . moveRight ( ) hero . attack ( "[PE…" at bounding box center [472, 105] width 143 height 179
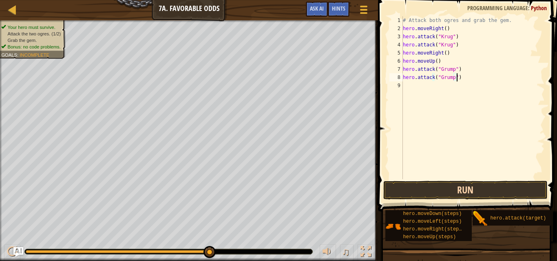
type textarea "hero.attack("Grump")"
click at [460, 185] on button "Run" at bounding box center [465, 190] width 164 height 19
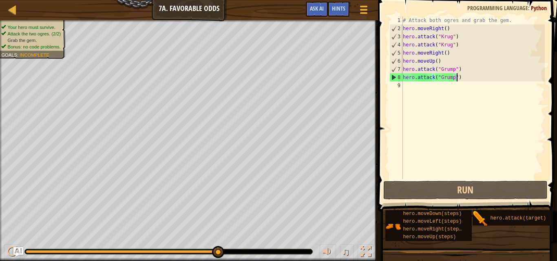
click at [408, 90] on div "# Attack both ogres and grab the gem. hero . moveRight ( ) hero . attack ( "[PE…" at bounding box center [472, 105] width 143 height 179
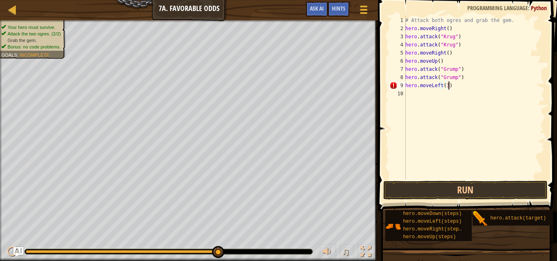
scroll to position [4, 3]
type textarea "hero.moveLeft(3)"
click at [452, 188] on button "Run" at bounding box center [465, 190] width 164 height 19
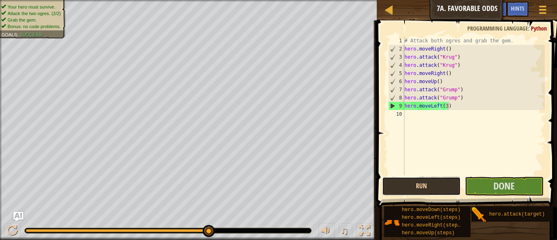
click at [423, 181] on button "Run" at bounding box center [421, 186] width 79 height 19
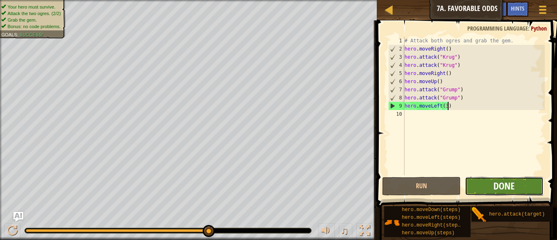
click at [514, 190] on span "Done" at bounding box center [503, 185] width 21 height 13
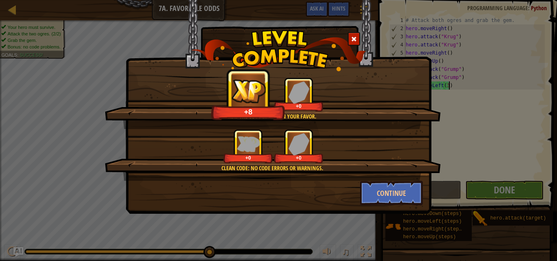
scroll to position [4, 3]
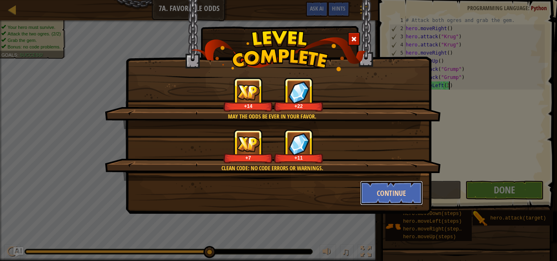
click at [395, 194] on button "Continue" at bounding box center [391, 193] width 63 height 24
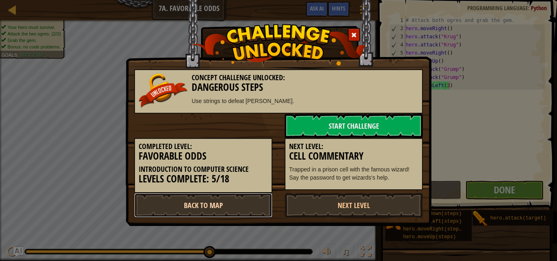
click at [230, 205] on link "Back to Map" at bounding box center [203, 205] width 138 height 24
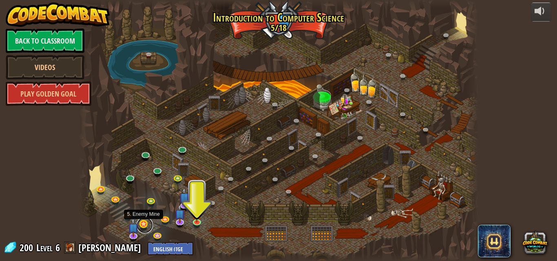
click at [148, 223] on link at bounding box center [145, 225] width 16 height 16
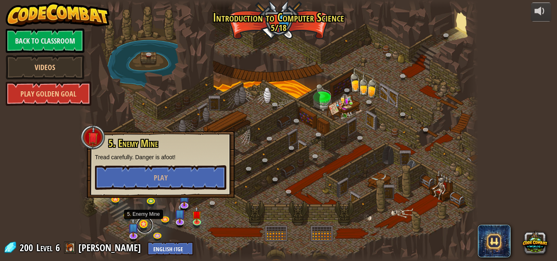
click at [148, 223] on link at bounding box center [145, 225] width 16 height 16
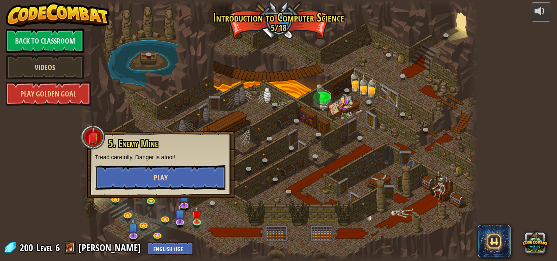
click at [185, 175] on button "Play" at bounding box center [160, 178] width 131 height 24
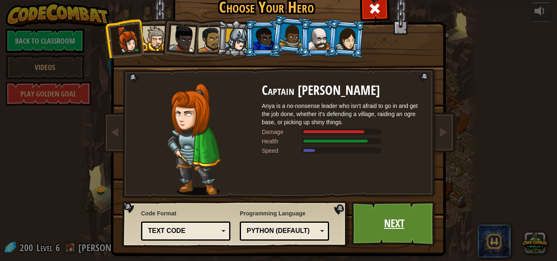
click at [386, 223] on link "Next" at bounding box center [393, 223] width 85 height 45
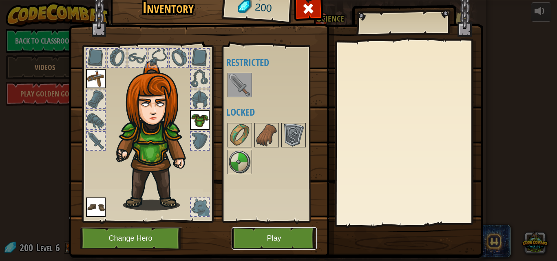
click at [278, 236] on button "Play" at bounding box center [274, 238] width 85 height 22
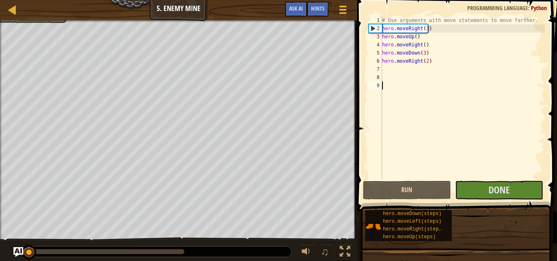
drag, startPoint x: 461, startPoint y: 27, endPoint x: 457, endPoint y: 26, distance: 4.2
click at [460, 27] on div "# Use arguments with move statements to move farther. hero . moveRight ( 3 ) he…" at bounding box center [462, 105] width 164 height 179
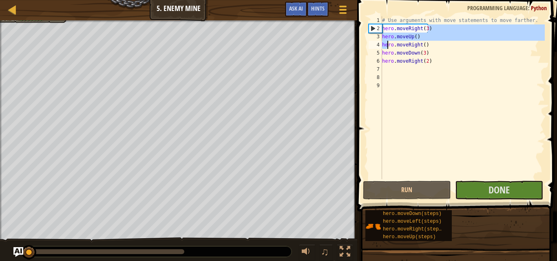
drag, startPoint x: 457, startPoint y: 26, endPoint x: 385, endPoint y: 38, distance: 72.4
click at [388, 44] on div "# Use arguments with move statements to move farther. hero . moveRight ( 3 ) he…" at bounding box center [462, 105] width 164 height 179
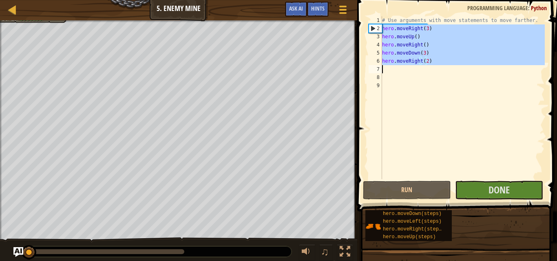
drag, startPoint x: 382, startPoint y: 28, endPoint x: 443, endPoint y: 69, distance: 73.4
click at [443, 69] on div "# Use arguments with move statements to move farther. hero . moveRight ( 3 ) he…" at bounding box center [462, 105] width 164 height 179
type textarea "hero.moveRight(2)"
click at [18, 8] on link "Map" at bounding box center [18, 9] width 4 height 11
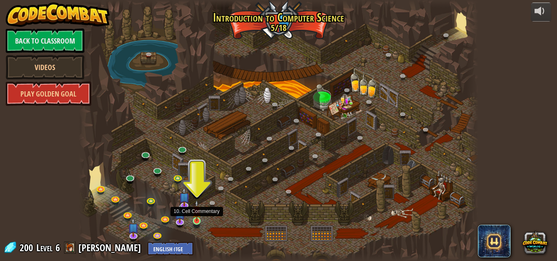
click at [195, 219] on img at bounding box center [196, 211] width 9 height 22
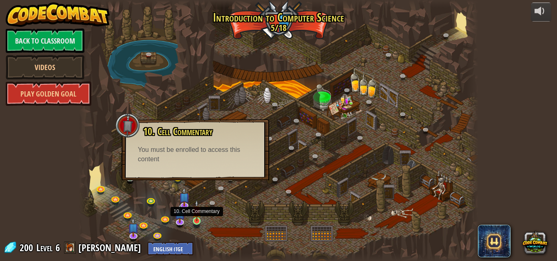
click at [199, 220] on img at bounding box center [196, 211] width 9 height 22
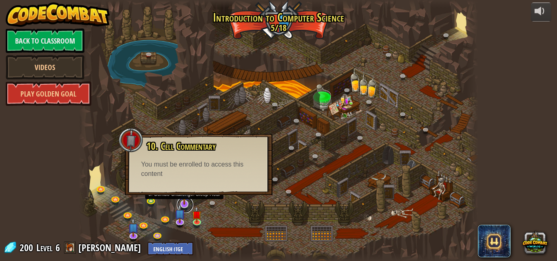
click at [186, 206] on link at bounding box center [185, 205] width 16 height 16
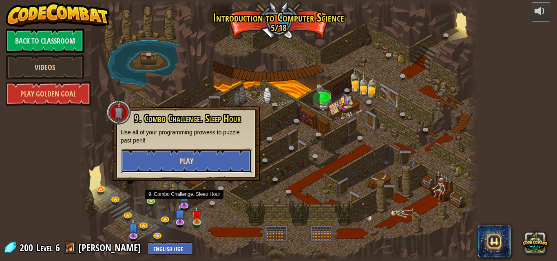
click at [194, 155] on button "Play" at bounding box center [186, 161] width 131 height 24
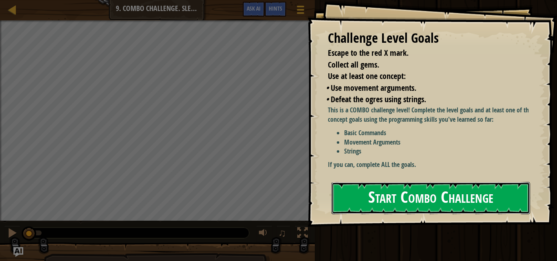
click at [468, 182] on button "Start Combo Challenge" at bounding box center [430, 198] width 199 height 32
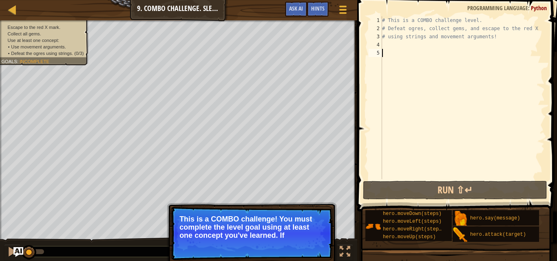
click at [393, 44] on div "# This is a COMBO challenge level. # Defeat ogres, collect gems, and escape to …" at bounding box center [462, 105] width 164 height 179
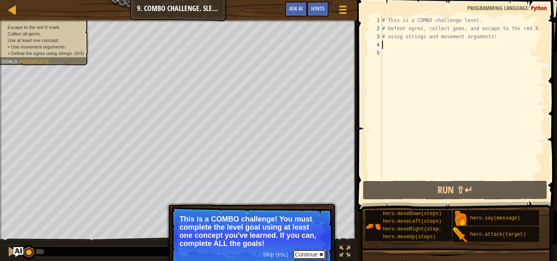
click at [313, 240] on button "Continue" at bounding box center [309, 254] width 34 height 11
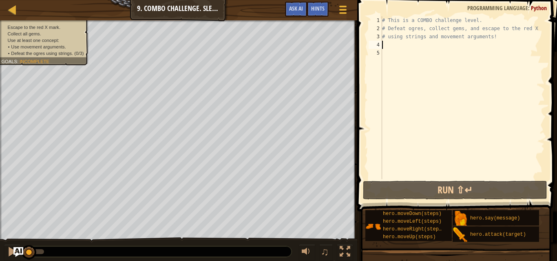
type textarea "d"
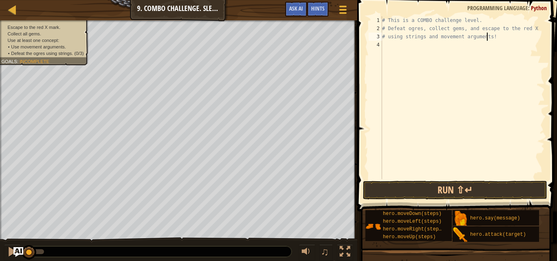
type textarea "# using strings and movement arguments!"
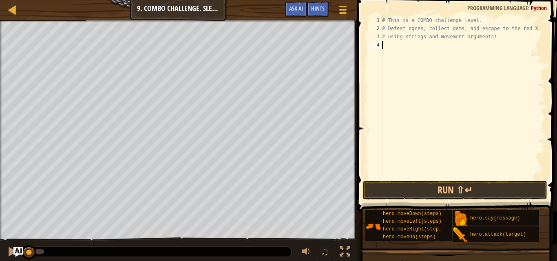
click at [429, 44] on div "# This is a COMBO challenge level. # Defeat ogres, collect gems, and escape to …" at bounding box center [462, 105] width 164 height 179
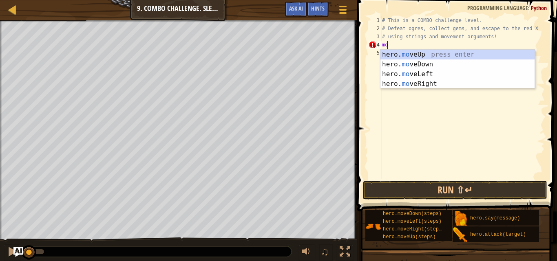
type textarea "m"
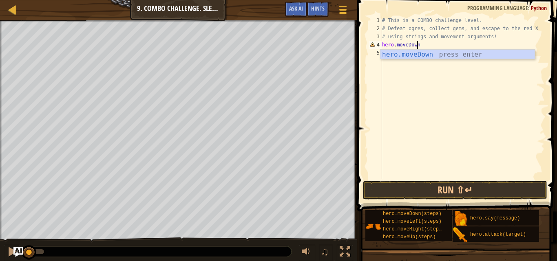
scroll to position [4, 3]
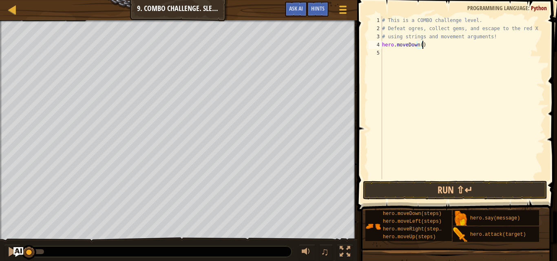
type textarea "hero.moveDown()"
click at [406, 189] on button "Run ⇧↵" at bounding box center [455, 190] width 184 height 19
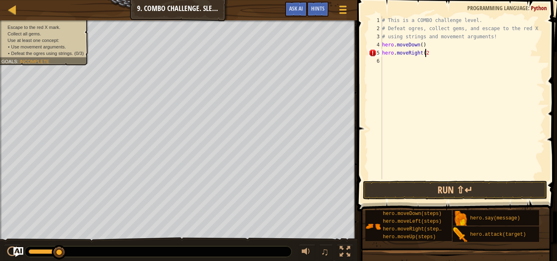
scroll to position [4, 3]
type textarea "hero.moveRight(2)"
click at [463, 183] on button "Run ⇧↵" at bounding box center [455, 190] width 184 height 19
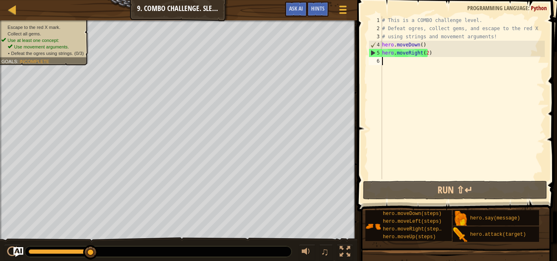
click at [406, 61] on div "# This is a COMBO challenge level. # Defeat ogres, collect gems, and escape to …" at bounding box center [462, 105] width 164 height 179
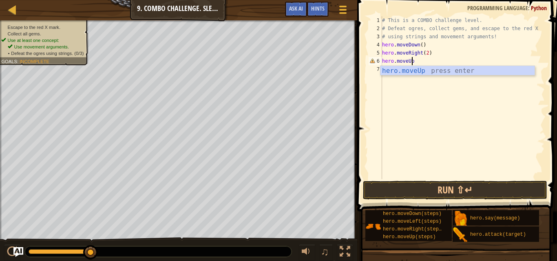
scroll to position [4, 2]
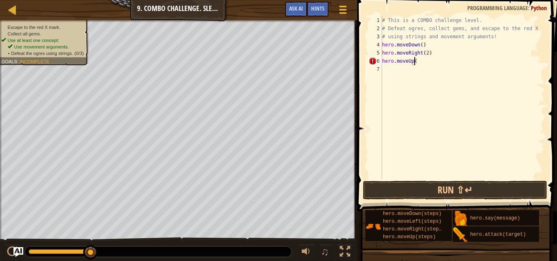
type textarea "hero.moveUp()"
type textarea "hero.attack("Ursa")"
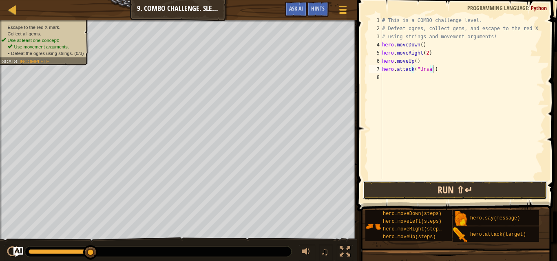
click at [440, 192] on button "Run ⇧↵" at bounding box center [455, 190] width 184 height 19
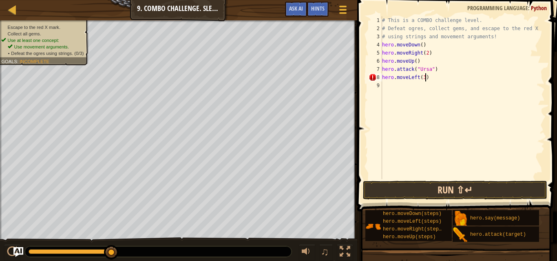
scroll to position [4, 3]
click at [439, 191] on button "Run ⇧↵" at bounding box center [455, 190] width 184 height 19
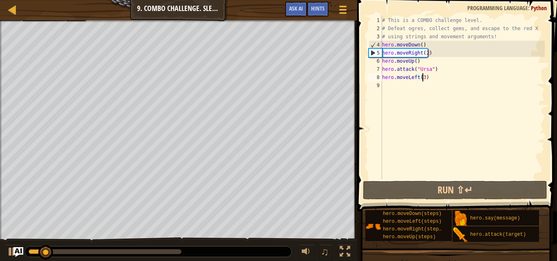
click at [423, 79] on div "# This is a COMBO challenge level. # Defeat ogres, collect gems, and escape to …" at bounding box center [462, 105] width 164 height 179
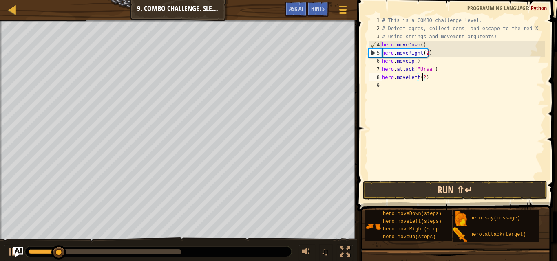
type textarea "hero.moveLeft(2)"
click at [412, 194] on button "Run ⇧↵" at bounding box center [455, 190] width 184 height 19
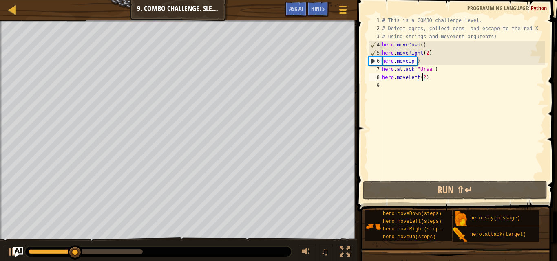
click at [392, 83] on div "# This is a COMBO challenge level. # Defeat ogres, collect gems, and escape to …" at bounding box center [462, 105] width 164 height 179
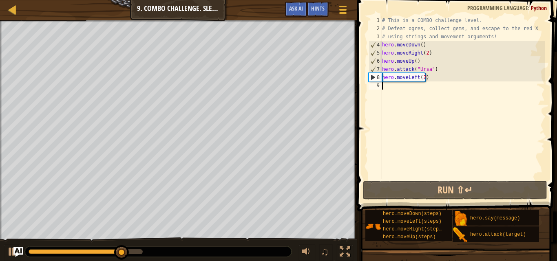
click at [439, 72] on div "# This is a COMBO challenge level. # Defeat ogres, collect gems, and escape to …" at bounding box center [462, 105] width 164 height 179
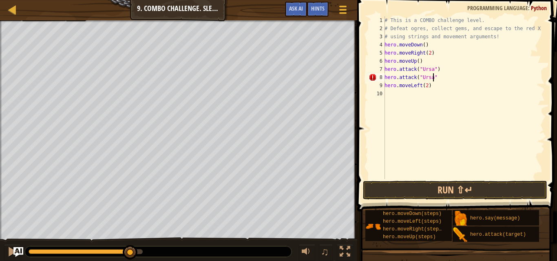
scroll to position [4, 4]
type textarea "hero.attack("Ursa")"
click at [452, 191] on button "Run ⇧↵" at bounding box center [455, 190] width 184 height 19
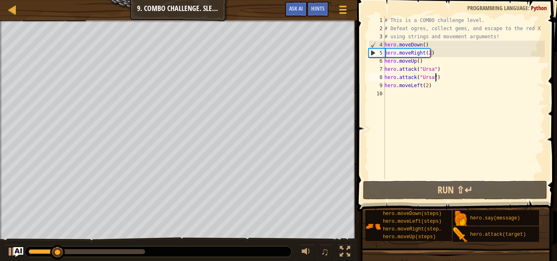
click at [417, 91] on div "# This is a COMBO challenge level. # Defeat ogres, collect gems, and escape to …" at bounding box center [464, 105] width 162 height 179
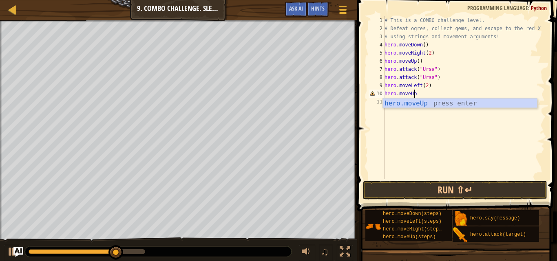
scroll to position [4, 2]
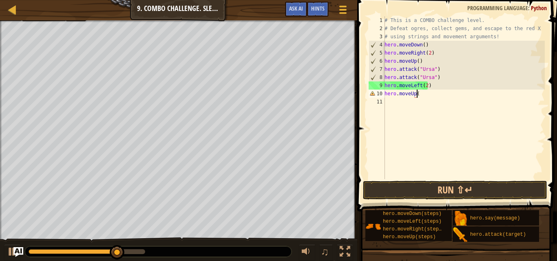
type textarea "hero.moveUp()"
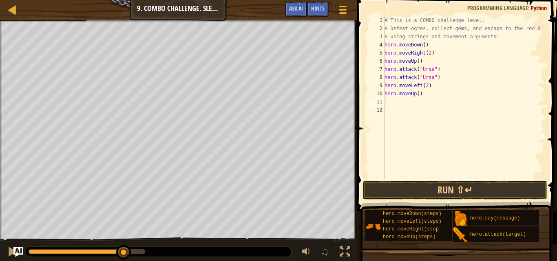
type textarea "M"
type textarea "hero.attack("Rexxar")"
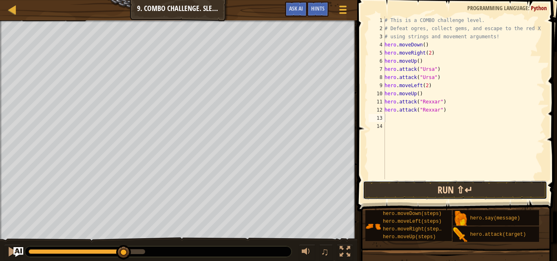
click at [439, 191] on button "Run ⇧↵" at bounding box center [455, 190] width 184 height 19
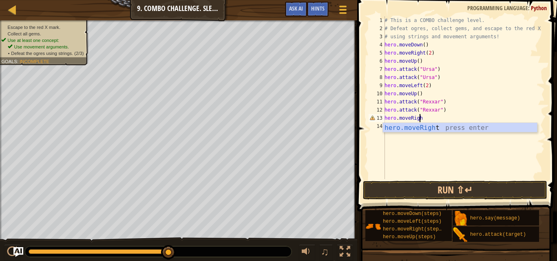
scroll to position [4, 3]
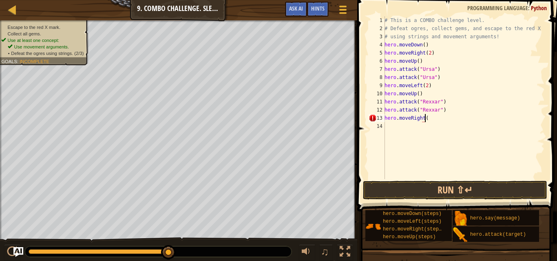
type textarea "hero.moveRight()"
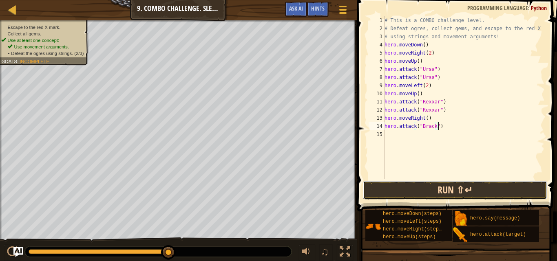
click at [457, 188] on button "Run ⇧↵" at bounding box center [455, 190] width 184 height 19
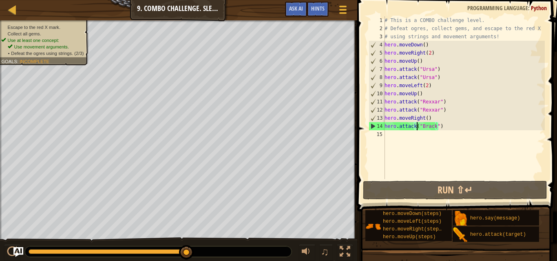
click at [417, 128] on div "# This is a COMBO challenge level. # Defeat ogres, collect gems, and escape to …" at bounding box center [464, 105] width 162 height 179
type textarea "hero.attack("Brack")"
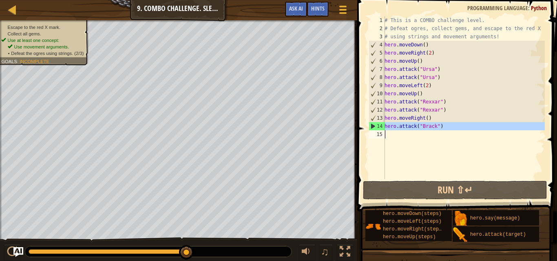
paste textarea
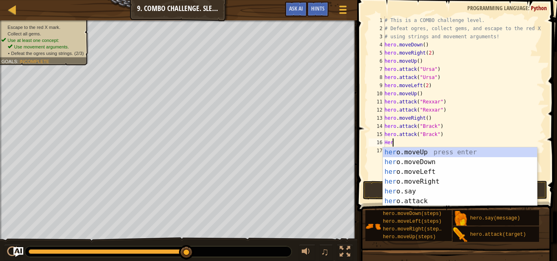
scroll to position [4, 0]
type textarea "H"
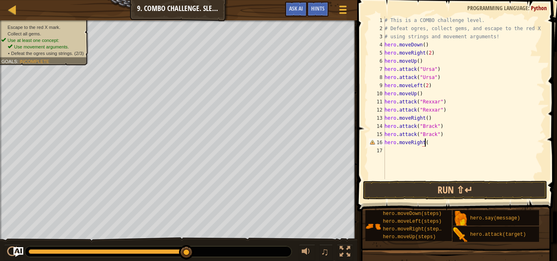
scroll to position [4, 3]
click at [421, 188] on button "Run ⇧↵" at bounding box center [455, 190] width 184 height 19
type textarea "hero.moveRight(2)"
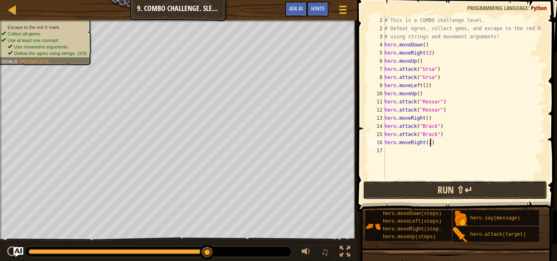
click at [420, 192] on button "Run ⇧↵" at bounding box center [455, 190] width 184 height 19
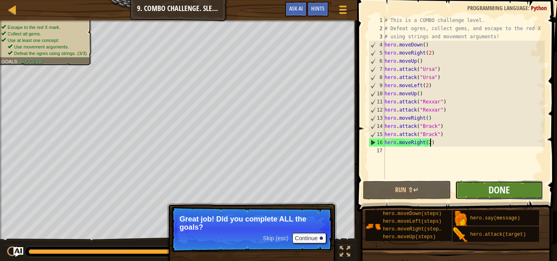
click at [501, 190] on span "Done" at bounding box center [498, 189] width 21 height 13
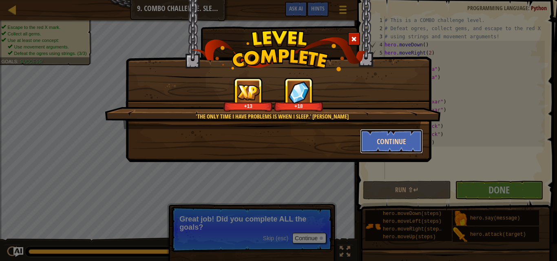
click at [391, 135] on button "Continue" at bounding box center [391, 141] width 63 height 24
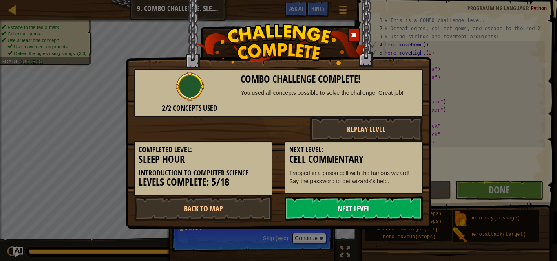
click at [349, 208] on link "Next Level" at bounding box center [354, 208] width 138 height 24
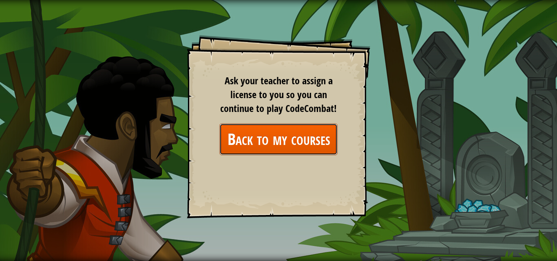
click at [249, 142] on link "Back to my courses" at bounding box center [278, 139] width 118 height 31
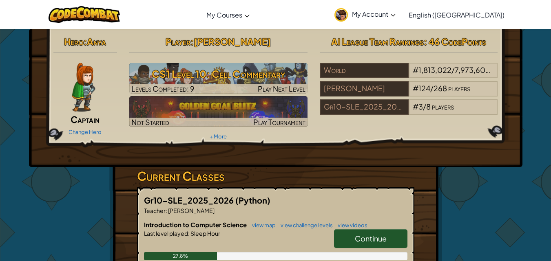
click at [395, 14] on span "My Account" at bounding box center [374, 14] width 44 height 9
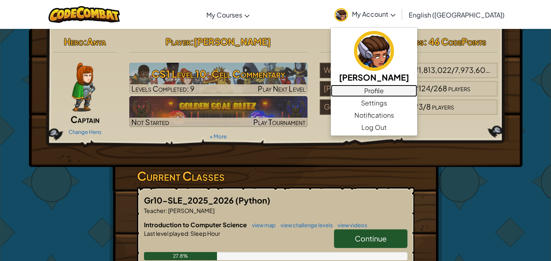
click at [417, 89] on link "Profile" at bounding box center [374, 91] width 86 height 12
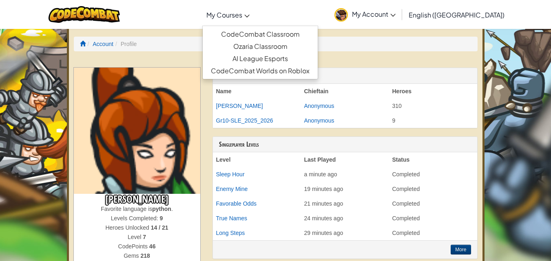
click at [242, 14] on span "My Courses" at bounding box center [224, 15] width 36 height 9
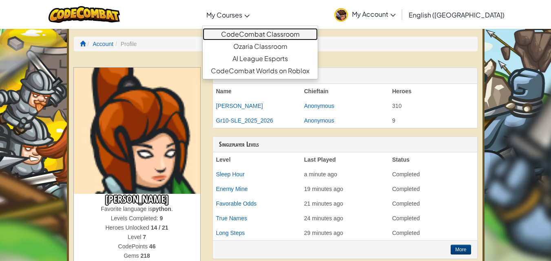
click at [295, 31] on link "CodeCombat Classroom" at bounding box center [260, 34] width 115 height 12
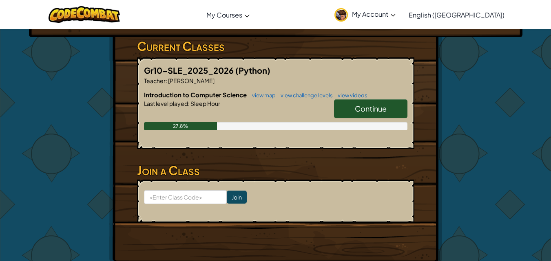
scroll to position [122, 0]
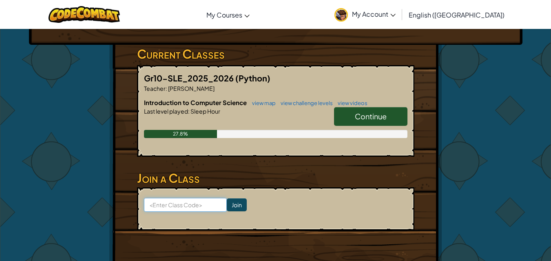
click at [185, 202] on input at bounding box center [185, 205] width 83 height 14
type input "CatLionHome"
click at [227, 205] on input "Join" at bounding box center [237, 205] width 20 height 13
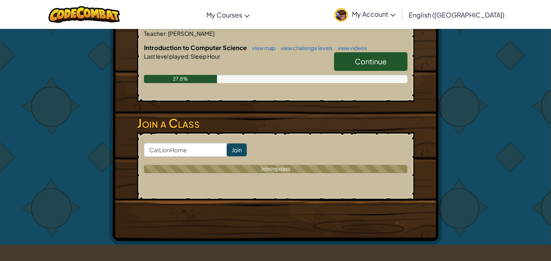
scroll to position [163, 0]
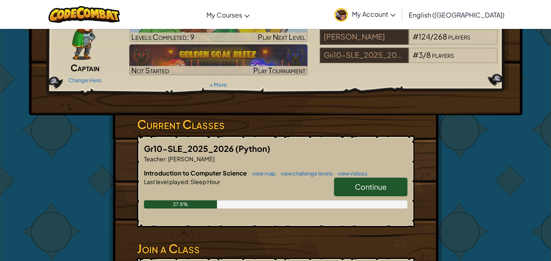
scroll to position [82, 0]
